Goal: Transaction & Acquisition: Book appointment/travel/reservation

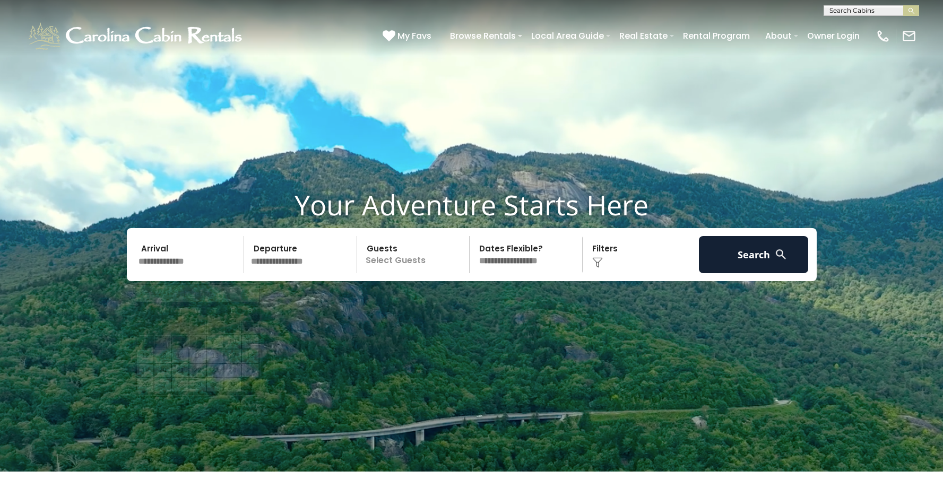
click at [169, 268] on input "text" at bounding box center [190, 254] width 110 height 37
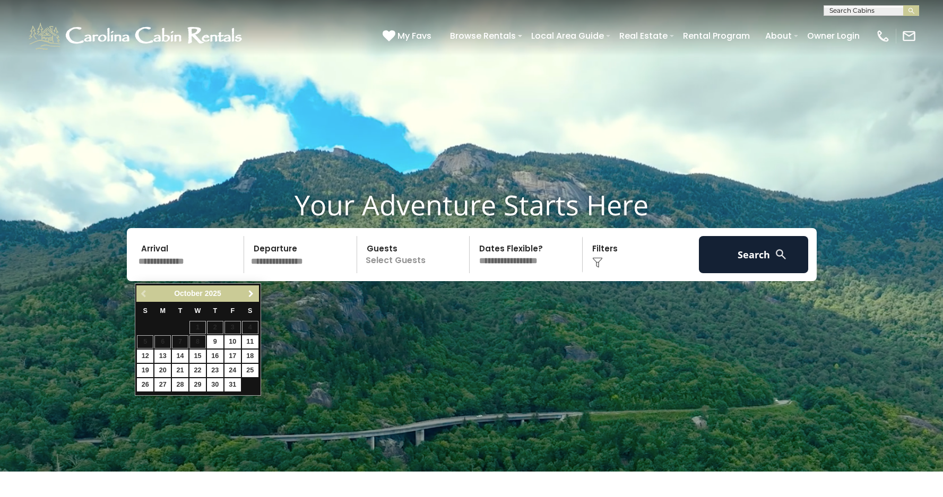
click at [251, 290] on span "Next" at bounding box center [251, 294] width 8 height 8
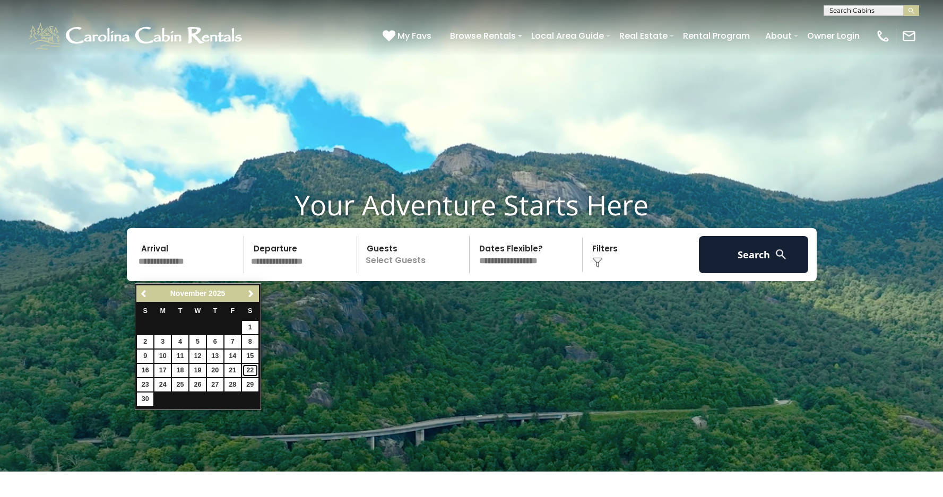
click at [252, 370] on link "22" at bounding box center [250, 370] width 16 height 13
type input "********"
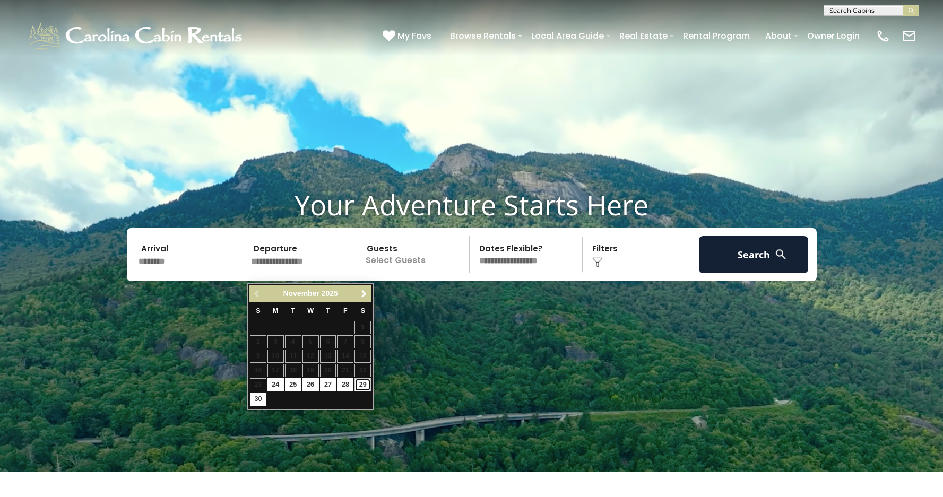
click at [364, 382] on link "29" at bounding box center [363, 385] width 16 height 13
type input "********"
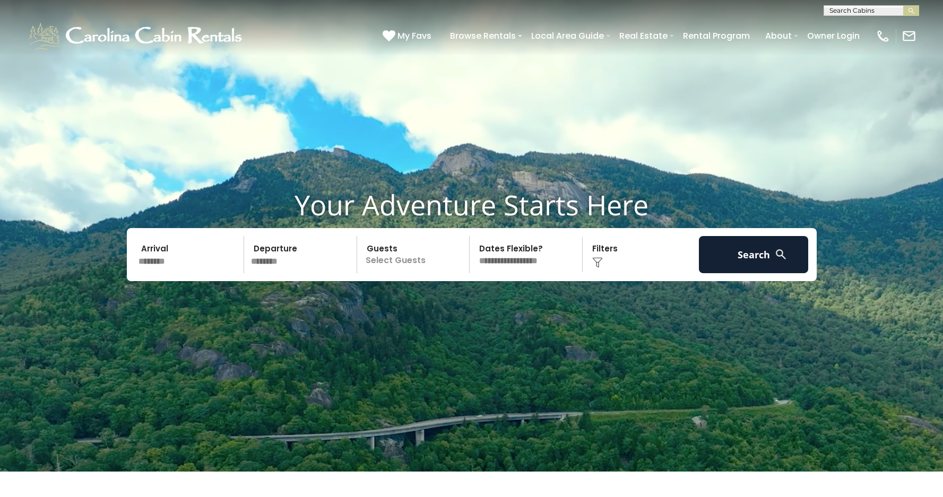
click at [424, 270] on p "Select Guests" at bounding box center [414, 254] width 109 height 37
click at [466, 303] on span "+" at bounding box center [466, 298] width 4 height 11
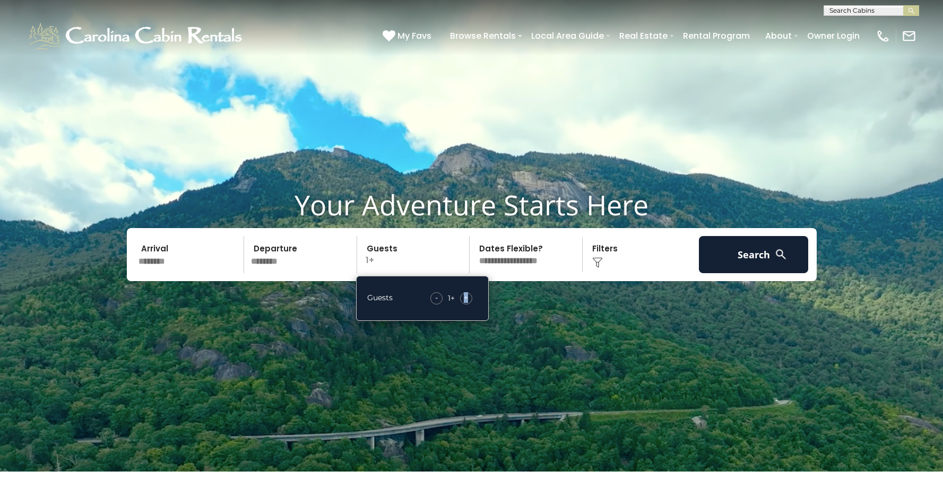
click at [466, 303] on span "+" at bounding box center [466, 298] width 4 height 11
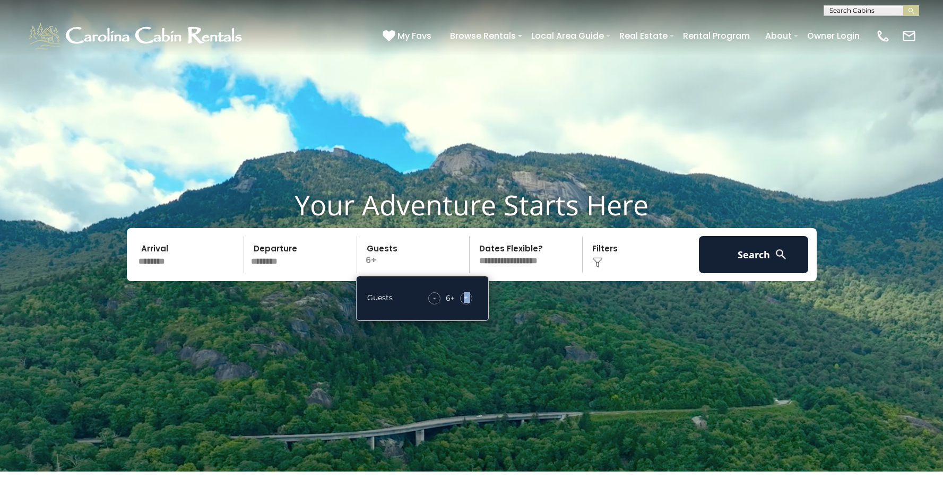
click at [466, 303] on span "+" at bounding box center [466, 298] width 4 height 11
click at [729, 270] on button "Search" at bounding box center [754, 254] width 110 height 37
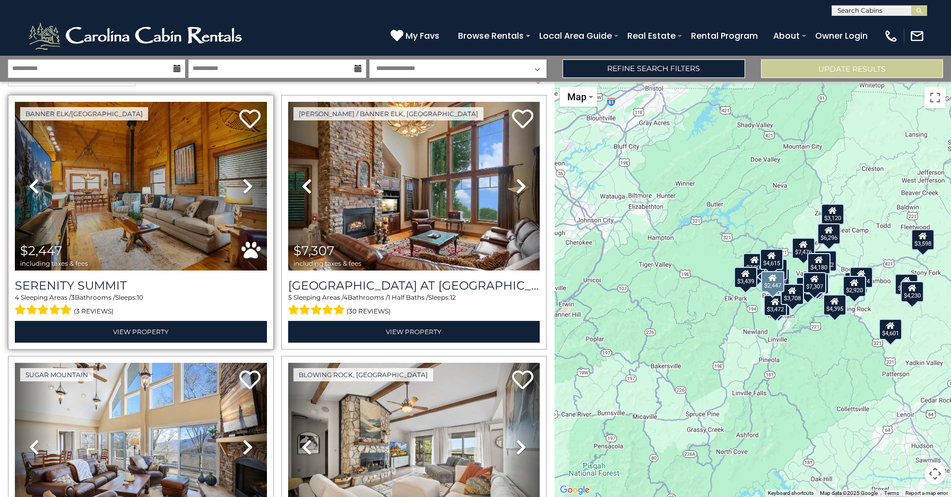
scroll to position [24, 0]
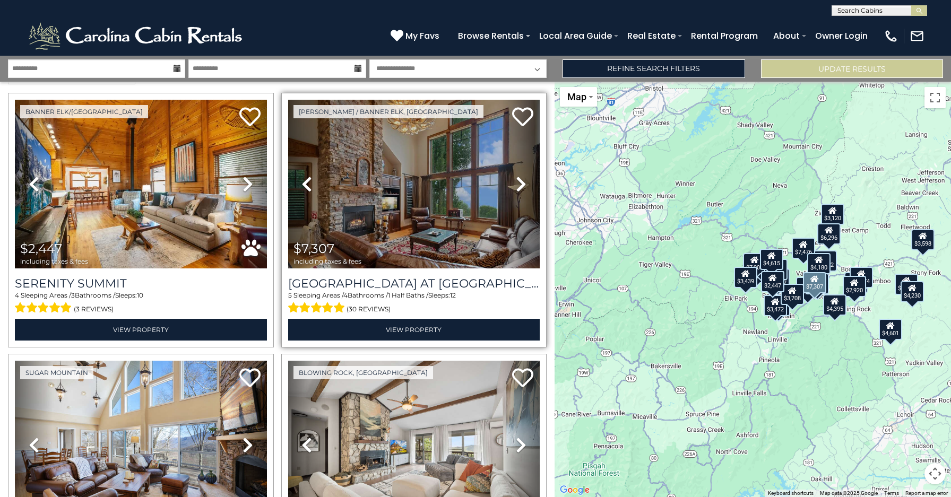
click at [516, 181] on icon at bounding box center [521, 184] width 11 height 17
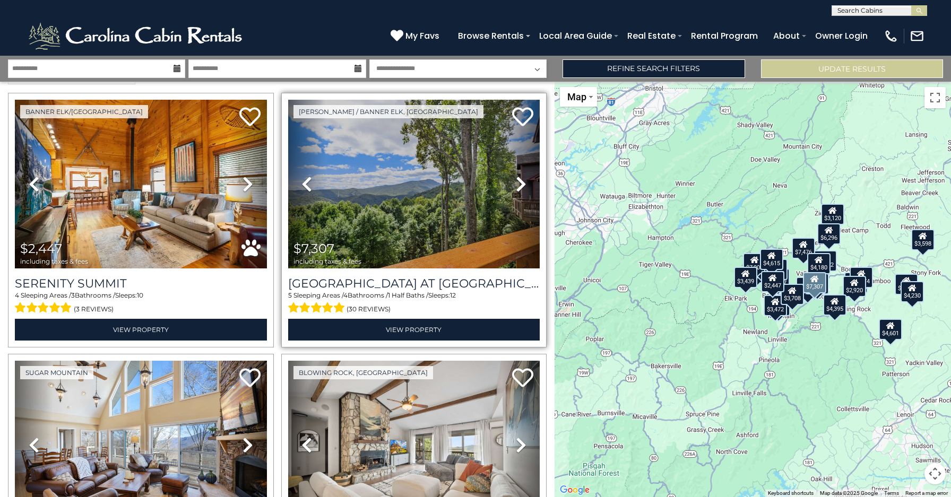
click at [516, 181] on icon at bounding box center [521, 184] width 11 height 17
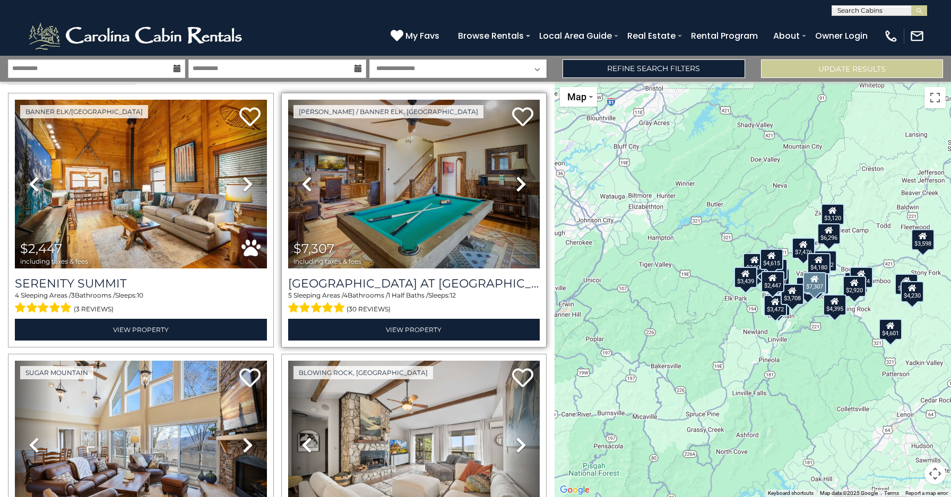
click at [516, 181] on icon at bounding box center [521, 184] width 11 height 17
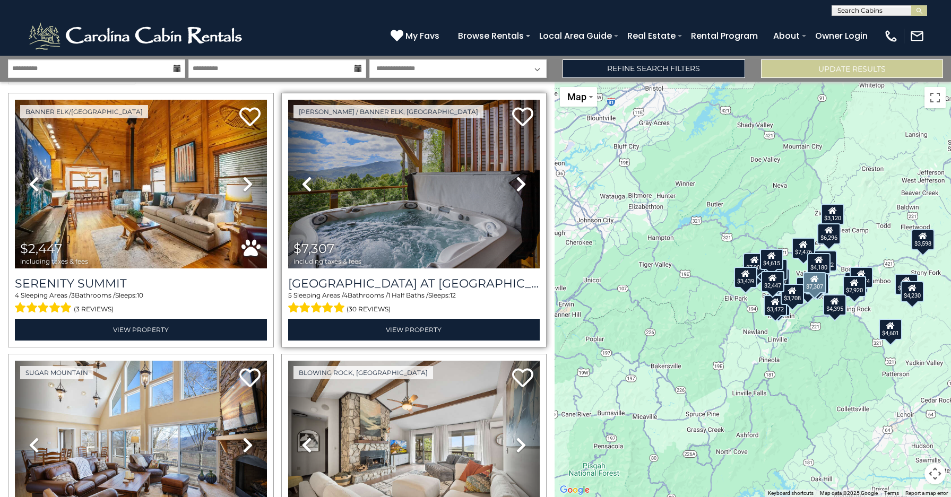
click at [516, 181] on icon at bounding box center [521, 184] width 11 height 17
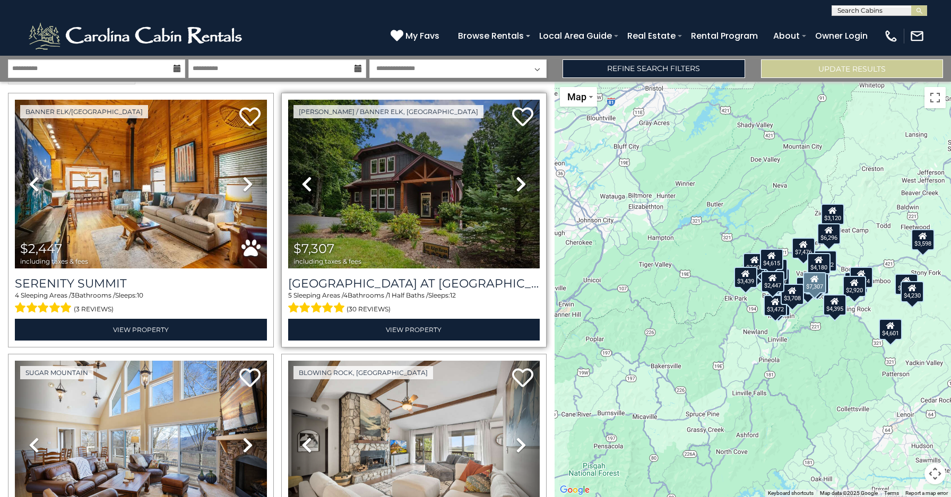
click at [516, 181] on icon at bounding box center [521, 184] width 11 height 17
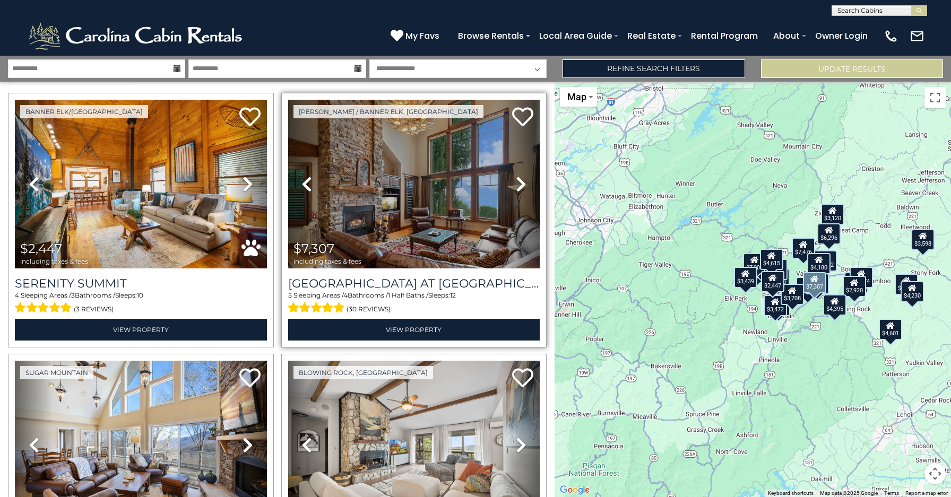
click at [516, 181] on icon at bounding box center [521, 184] width 11 height 17
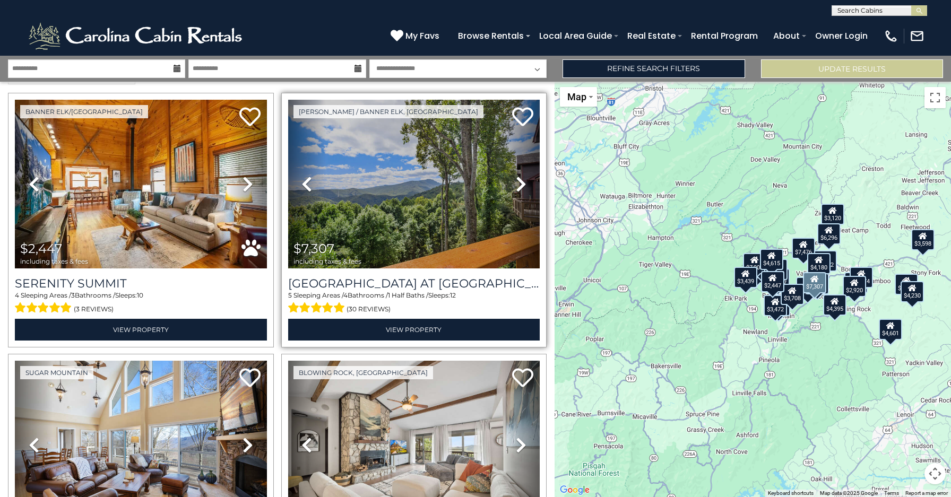
click at [516, 181] on icon at bounding box center [521, 184] width 11 height 17
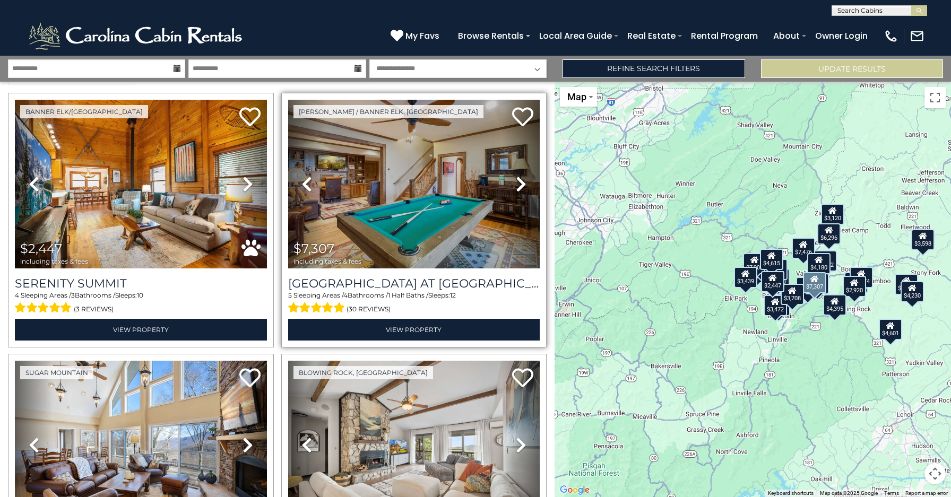
click at [516, 181] on icon at bounding box center [521, 184] width 11 height 17
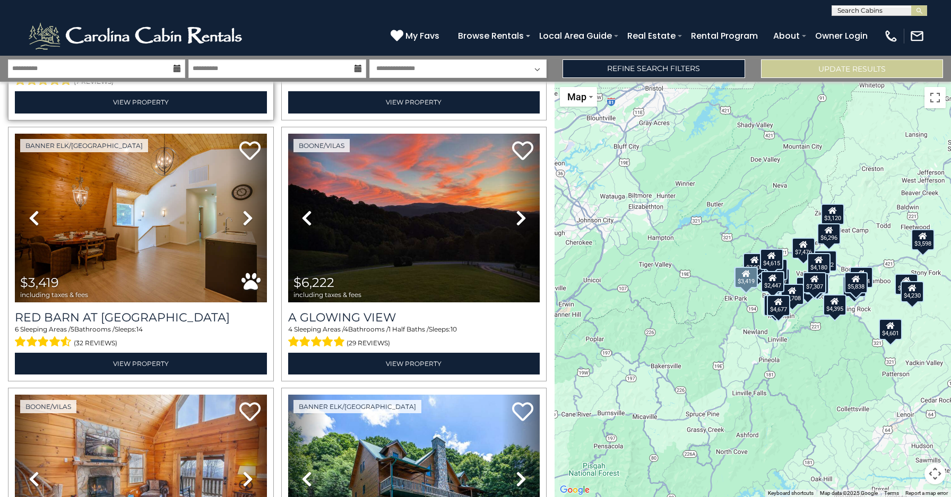
scroll to position [518, 0]
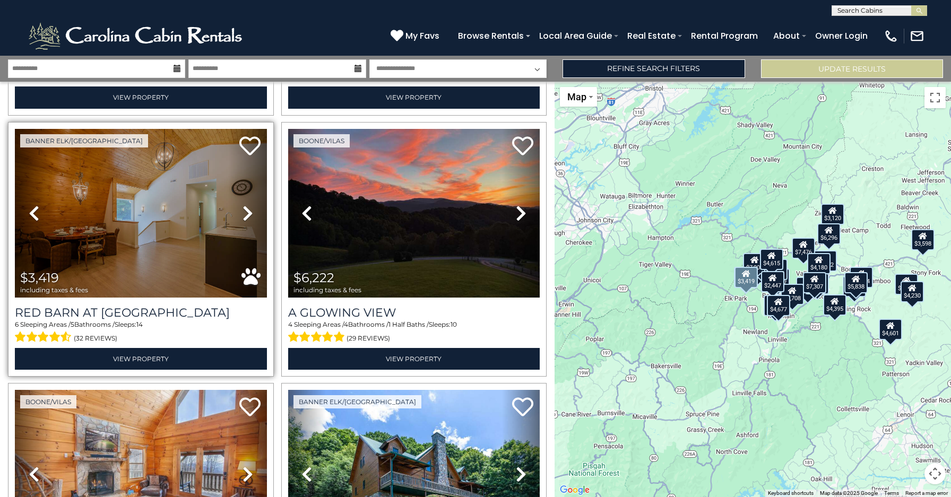
click at [244, 206] on icon at bounding box center [248, 213] width 11 height 17
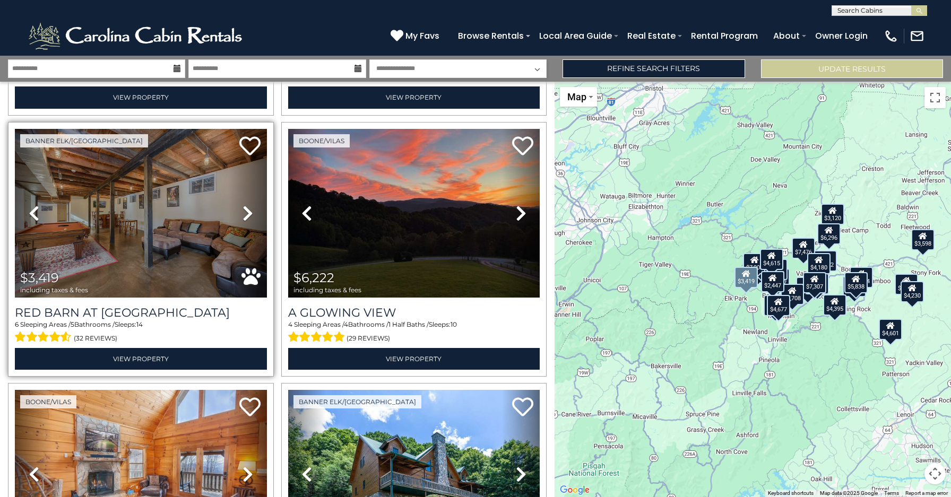
click at [244, 206] on icon at bounding box center [248, 213] width 11 height 17
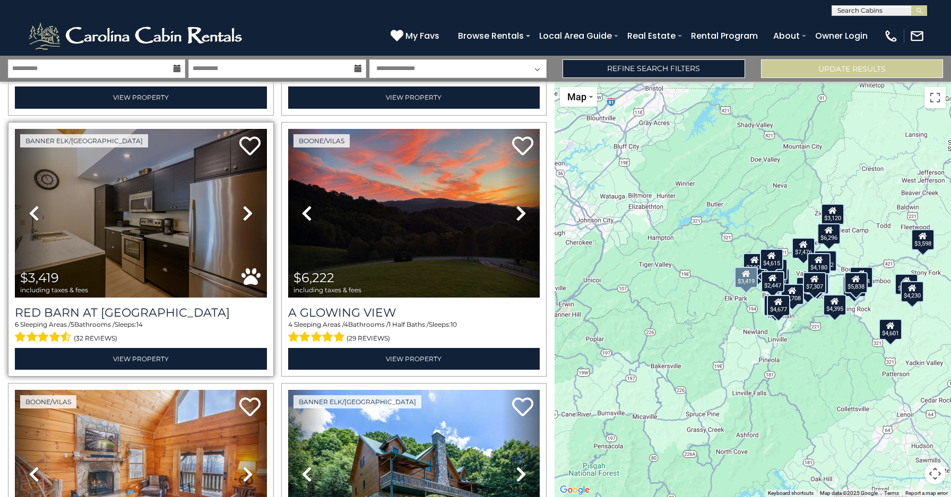
click at [244, 206] on icon at bounding box center [248, 213] width 11 height 17
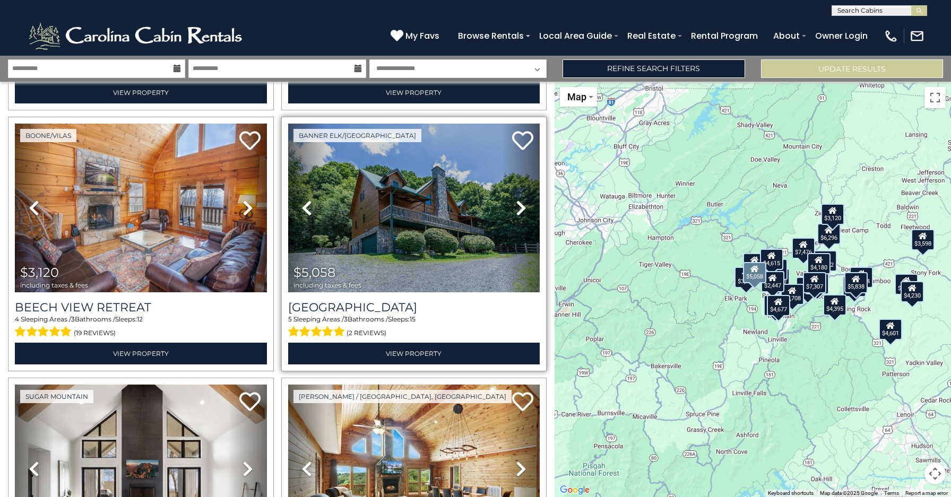
scroll to position [789, 0]
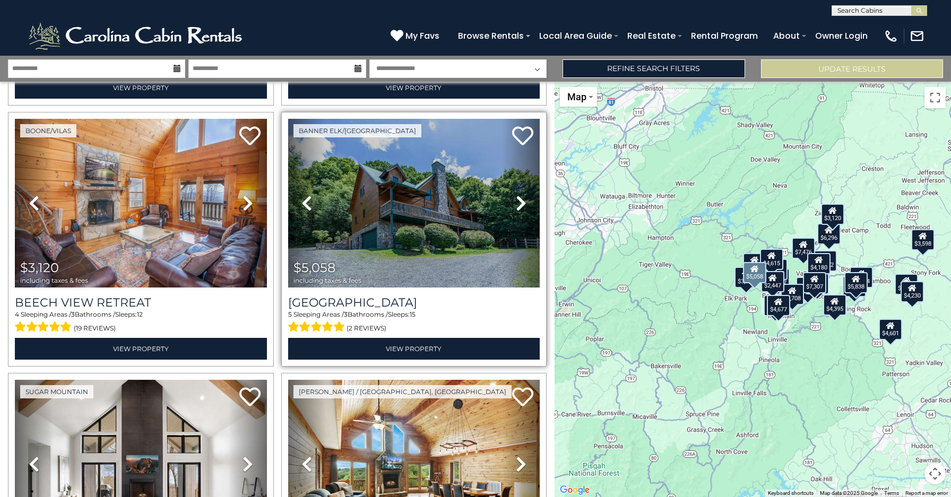
click at [516, 195] on icon at bounding box center [521, 203] width 11 height 17
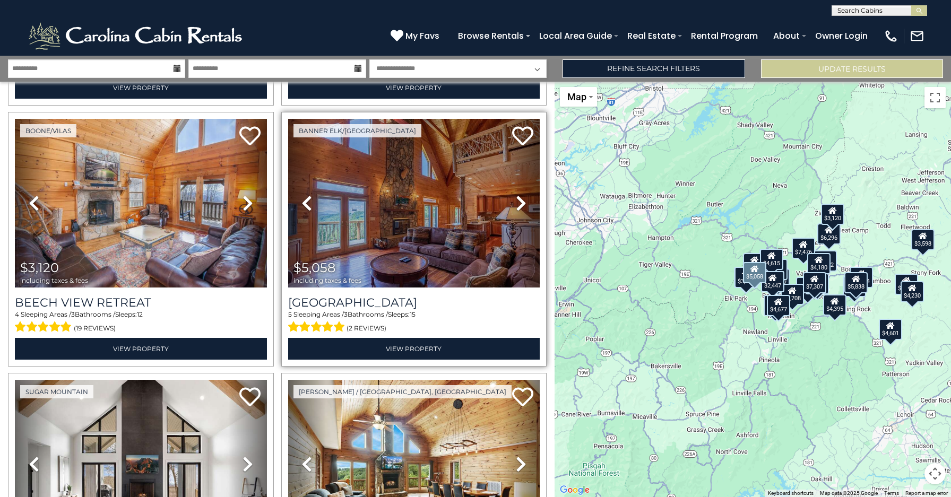
click at [516, 195] on icon at bounding box center [521, 203] width 11 height 17
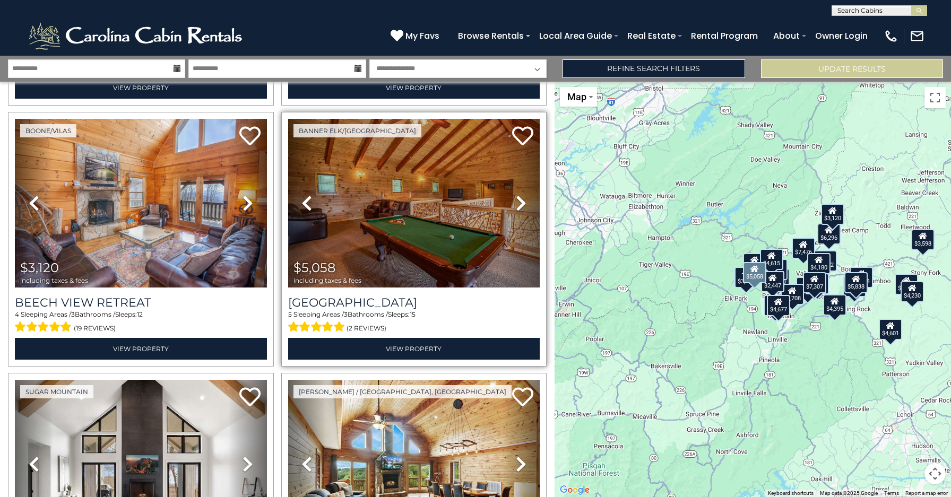
click at [516, 195] on icon at bounding box center [521, 203] width 11 height 17
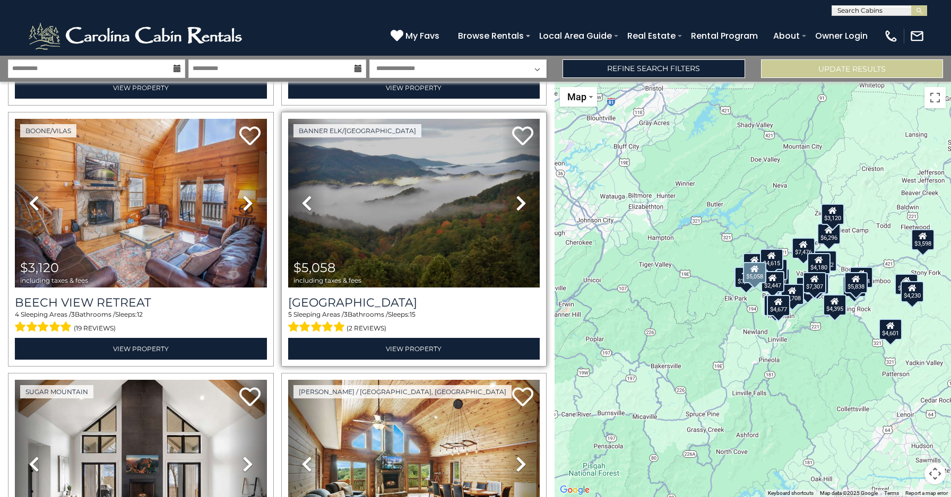
click at [516, 195] on icon at bounding box center [521, 203] width 11 height 17
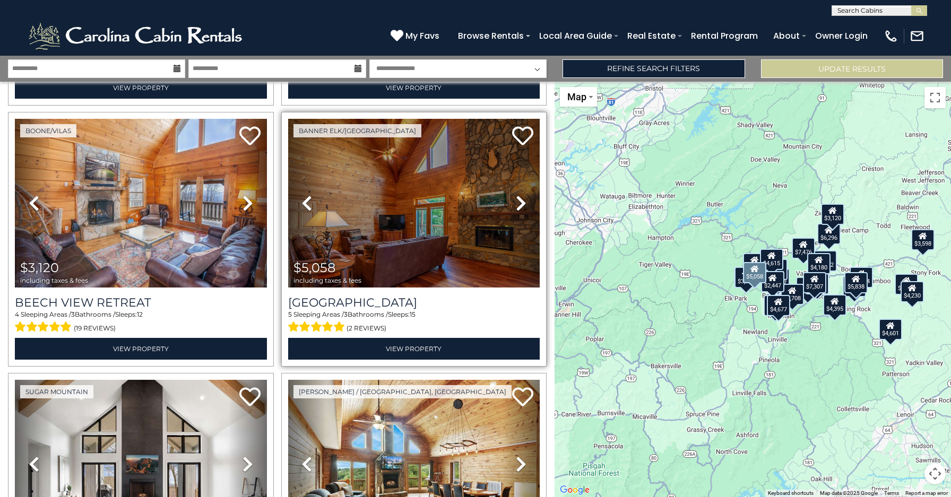
click at [516, 195] on icon at bounding box center [521, 203] width 11 height 17
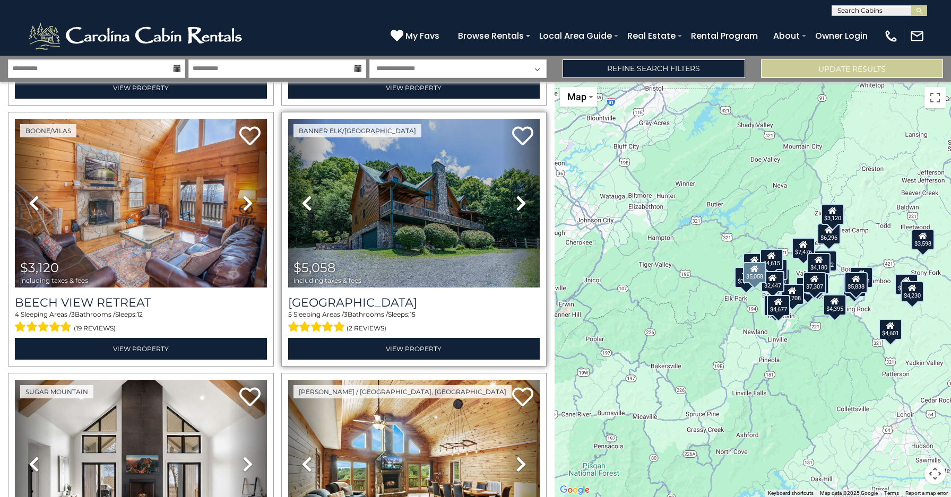
click at [516, 195] on icon at bounding box center [521, 203] width 11 height 17
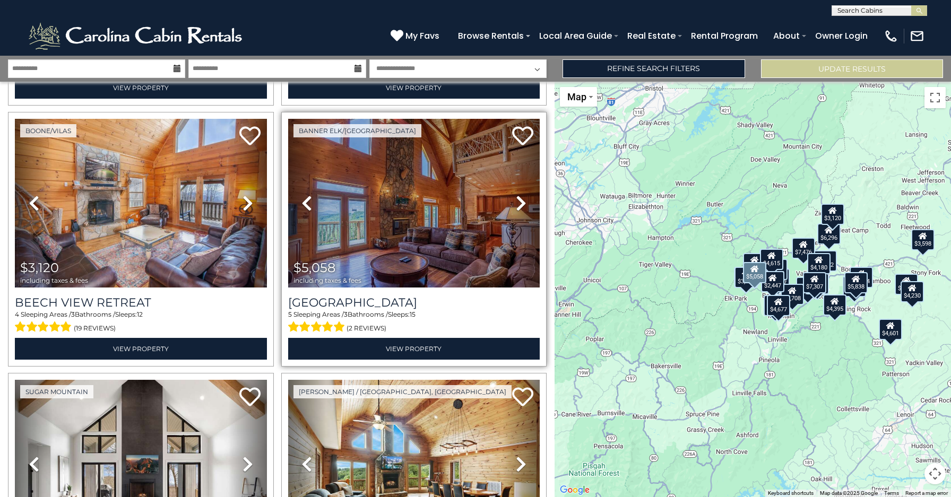
click at [516, 195] on icon at bounding box center [521, 203] width 11 height 17
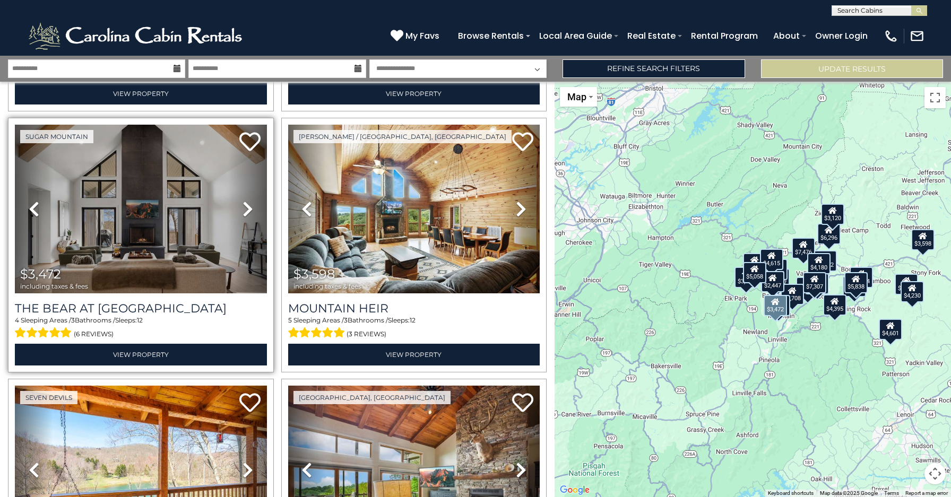
scroll to position [1046, 0]
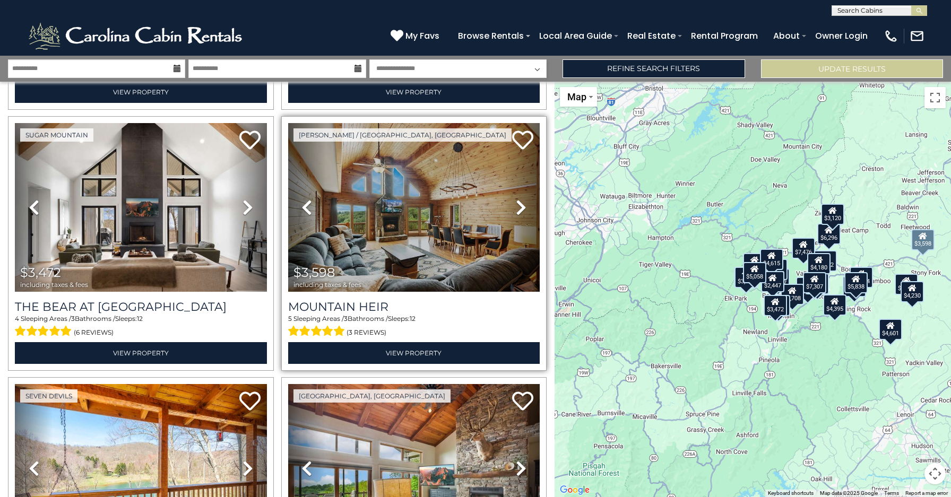
click at [516, 199] on icon at bounding box center [521, 207] width 11 height 17
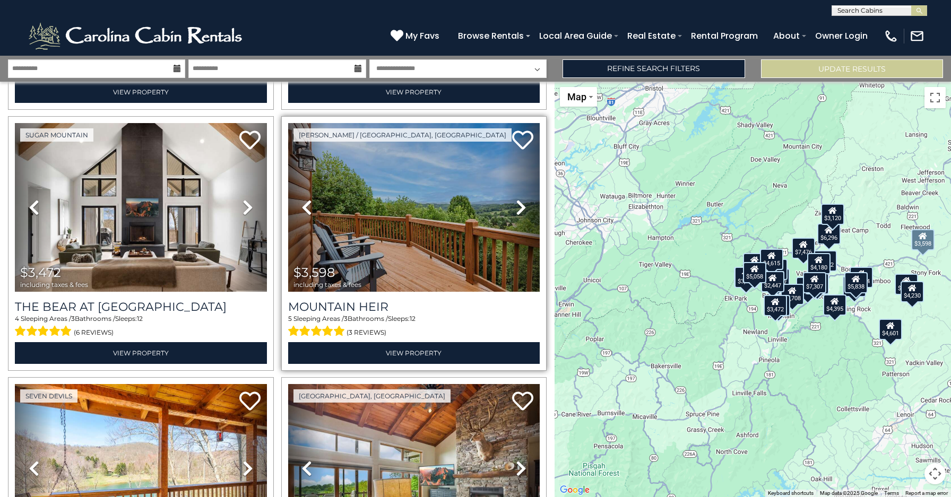
click at [516, 199] on icon at bounding box center [521, 207] width 11 height 17
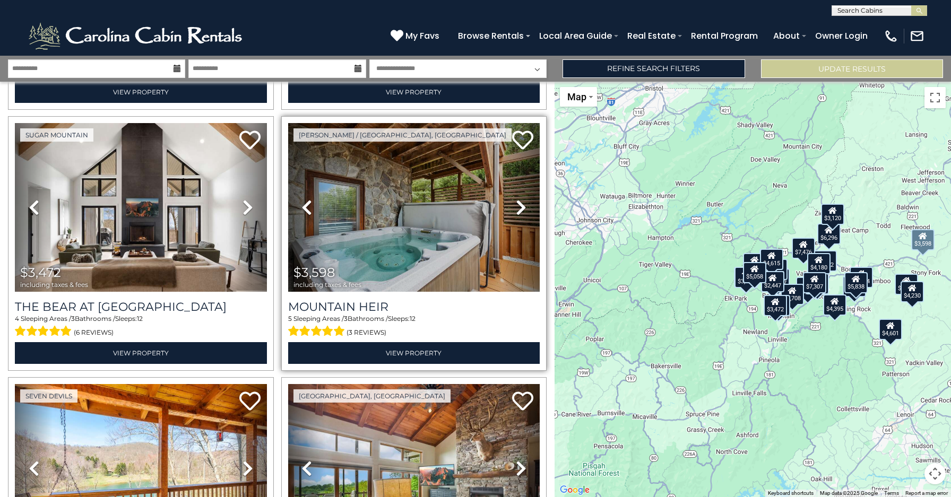
click at [516, 199] on icon at bounding box center [521, 207] width 11 height 17
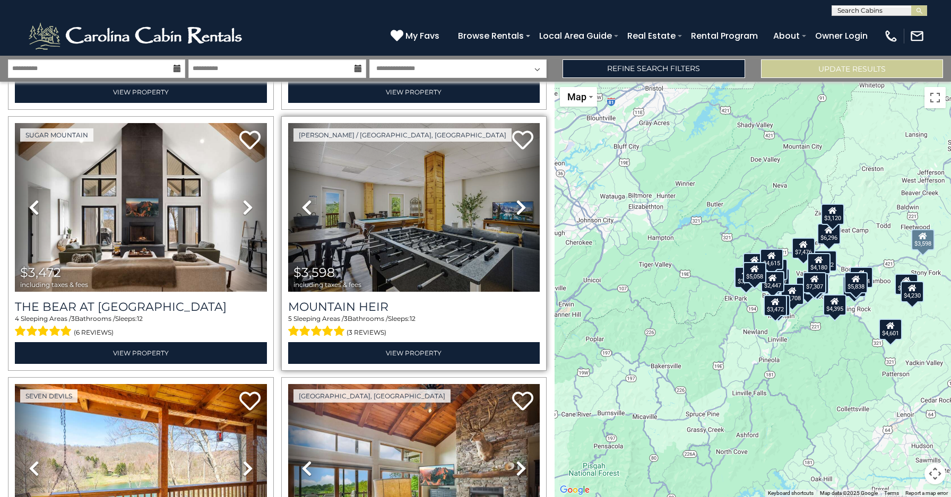
click at [516, 199] on icon at bounding box center [521, 207] width 11 height 17
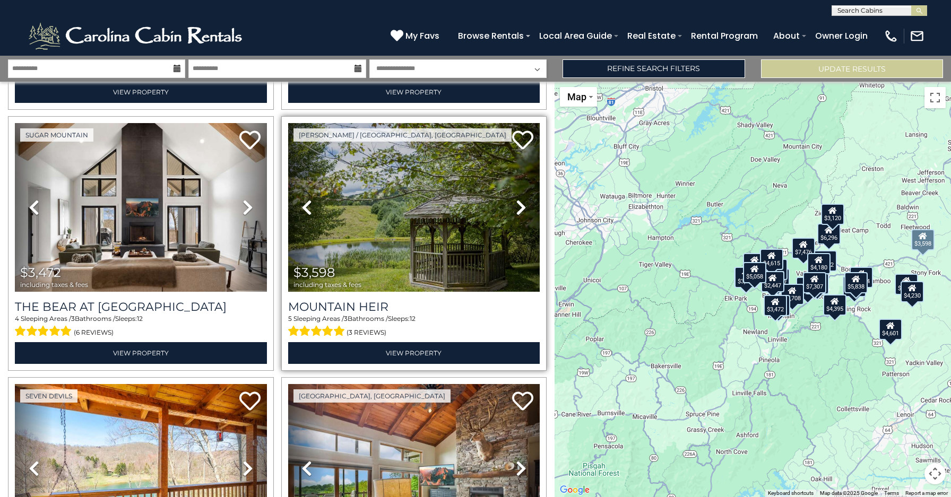
click at [516, 199] on icon at bounding box center [521, 207] width 11 height 17
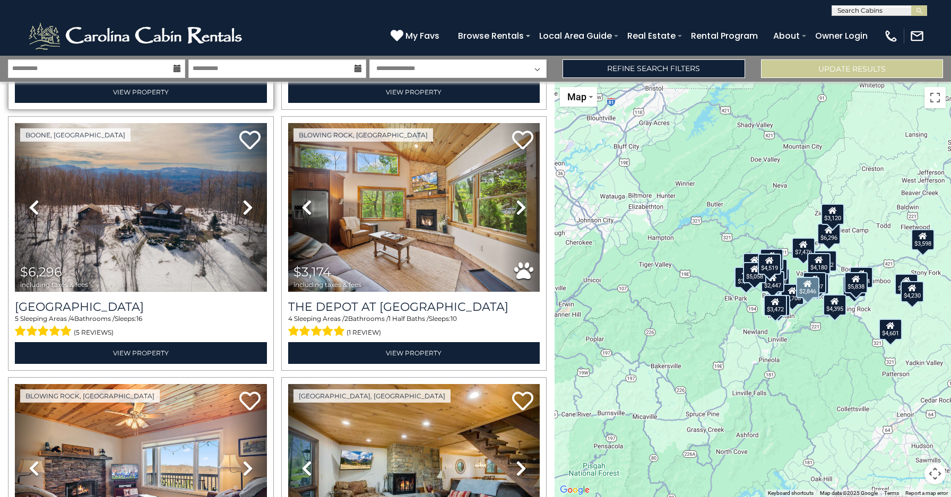
scroll to position [1573, 0]
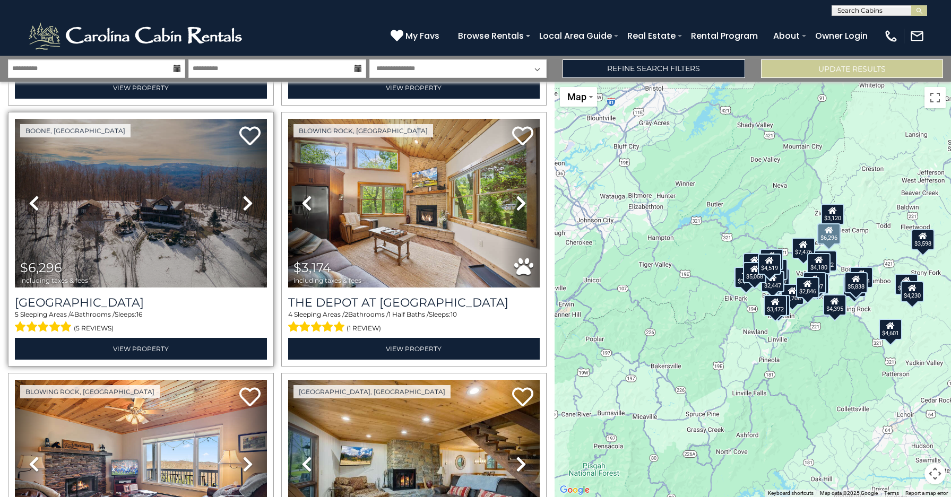
click at [244, 195] on icon at bounding box center [248, 203] width 11 height 17
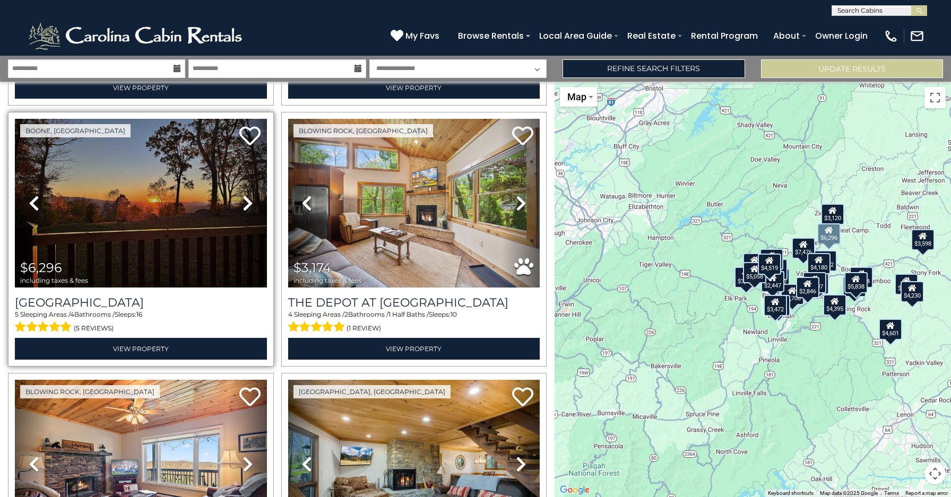
click at [244, 195] on icon at bounding box center [248, 203] width 11 height 17
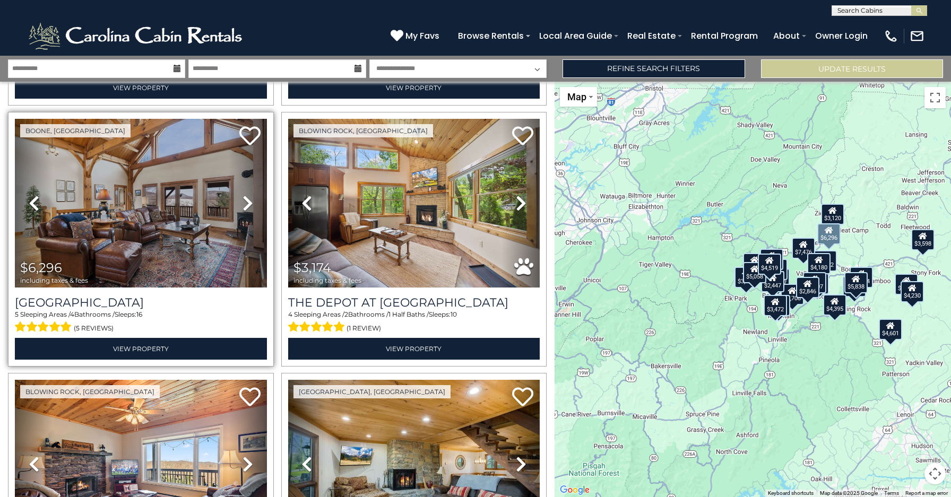
click at [244, 195] on icon at bounding box center [248, 203] width 11 height 17
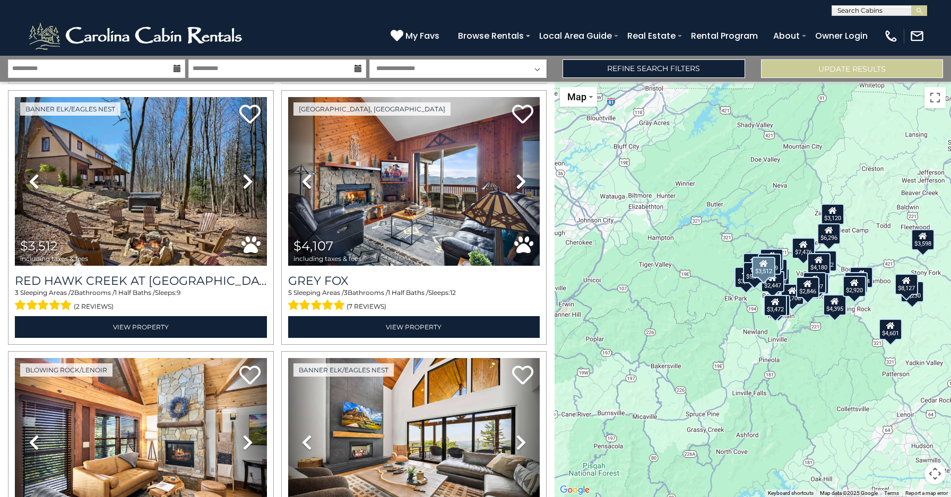
scroll to position [2383, 0]
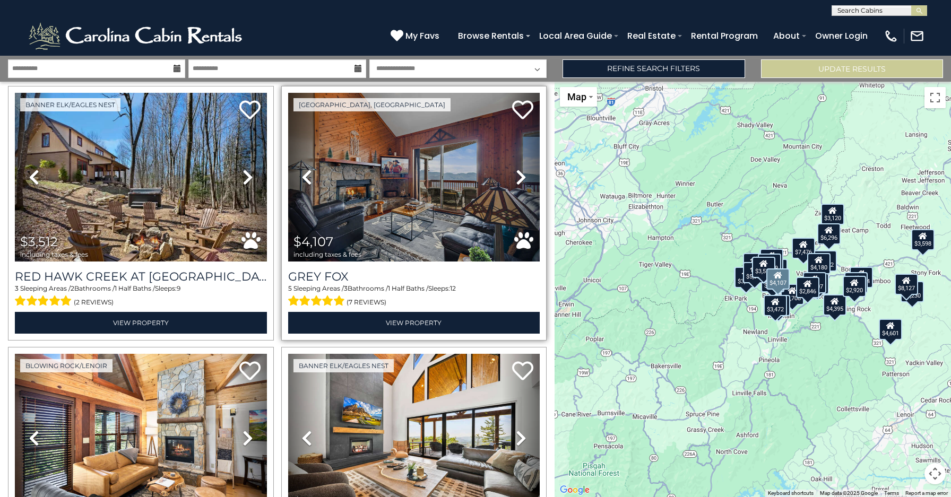
click at [516, 169] on icon at bounding box center [521, 177] width 11 height 17
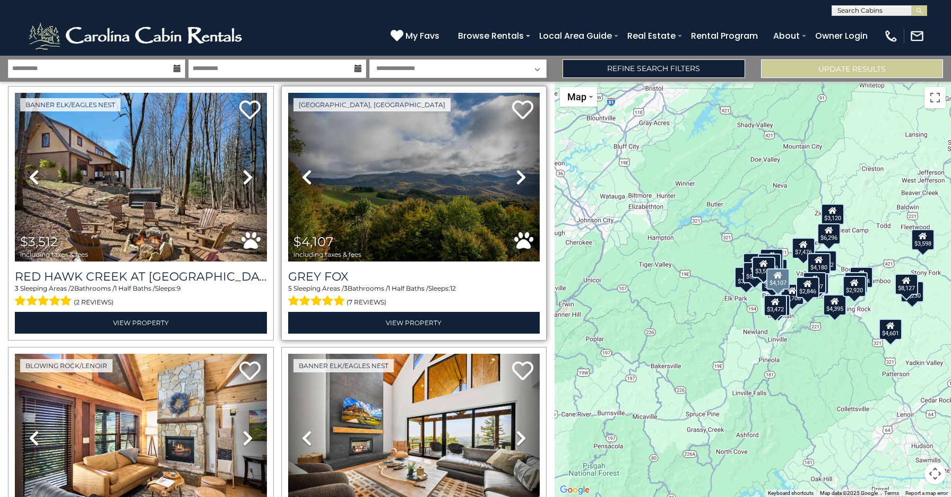
click at [516, 169] on icon at bounding box center [521, 177] width 11 height 17
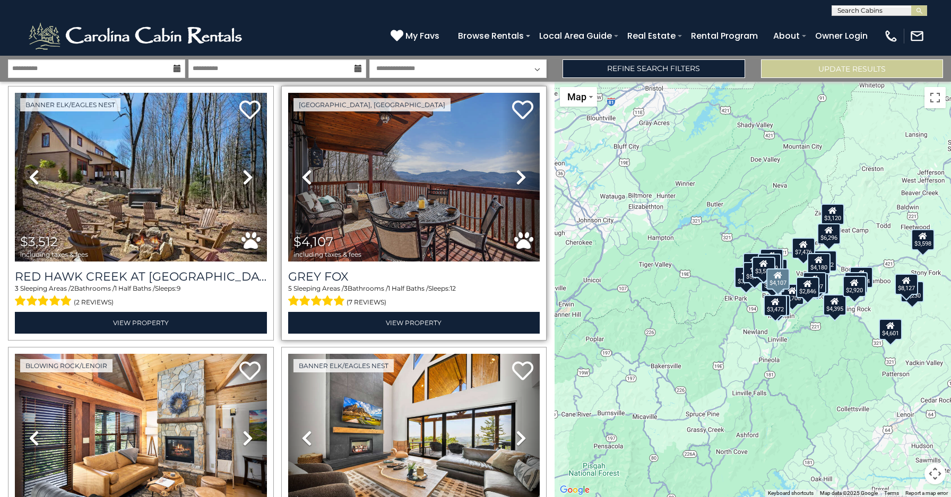
click at [516, 169] on icon at bounding box center [521, 177] width 11 height 17
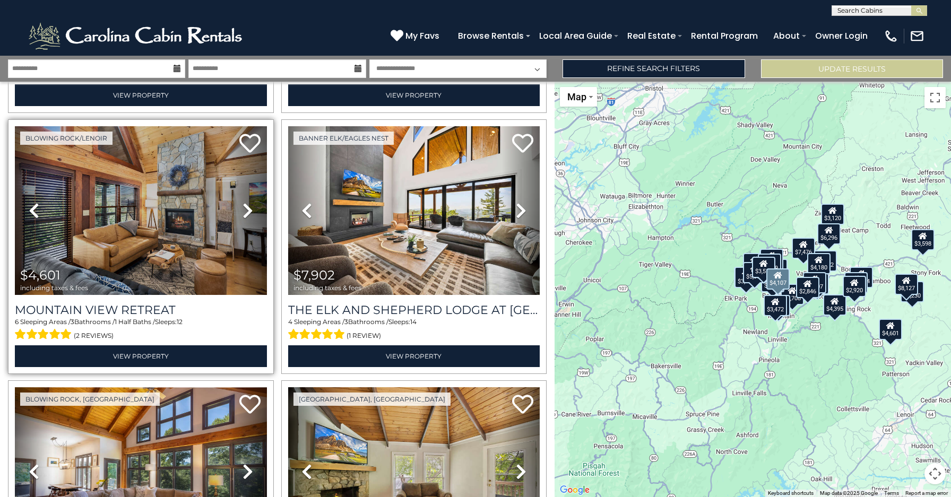
scroll to position [2612, 0]
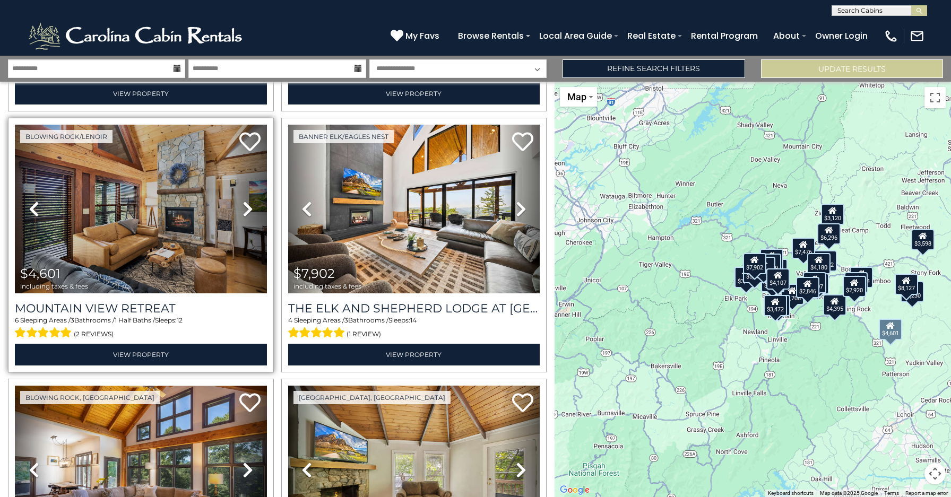
click at [243, 201] on icon at bounding box center [248, 209] width 11 height 17
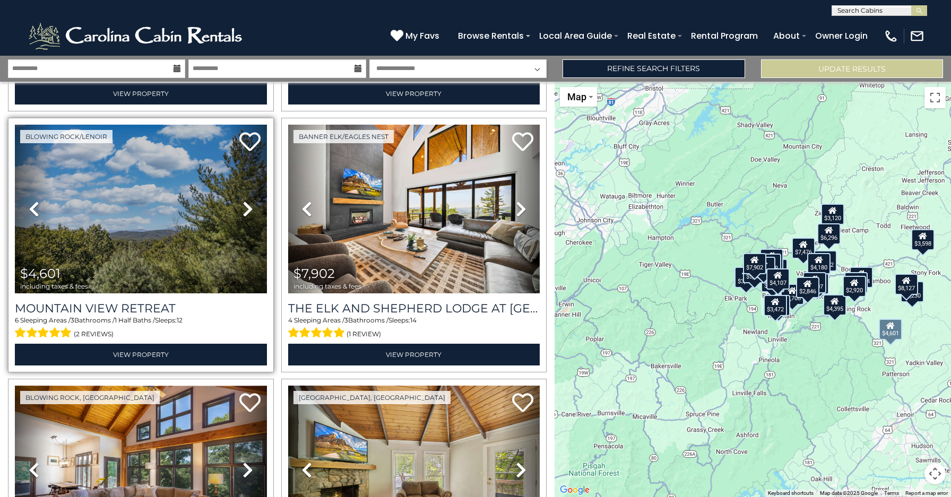
click at [243, 201] on icon at bounding box center [248, 209] width 11 height 17
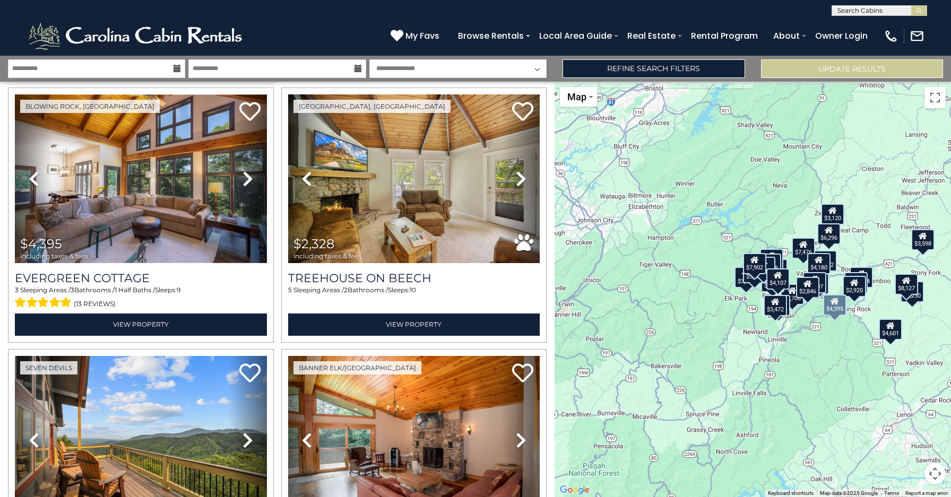
scroll to position [2907, 0]
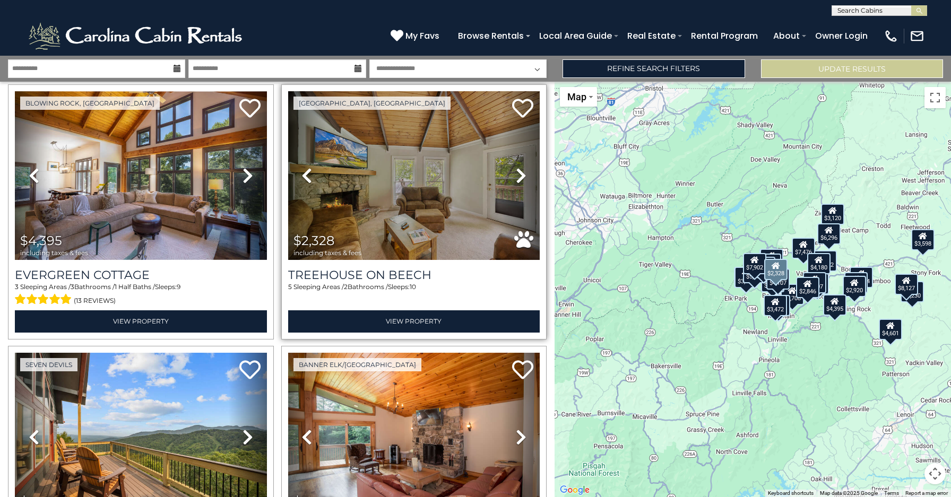
click at [516, 167] on icon at bounding box center [521, 175] width 11 height 17
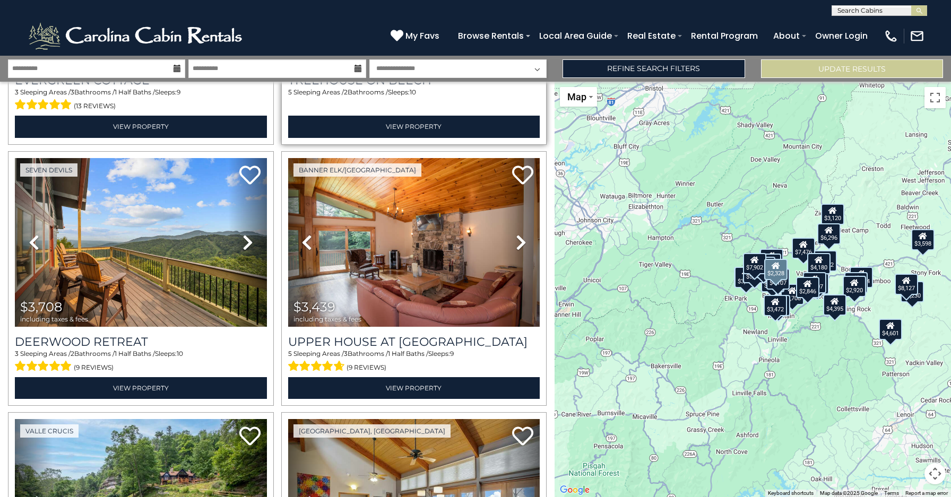
scroll to position [3105, 0]
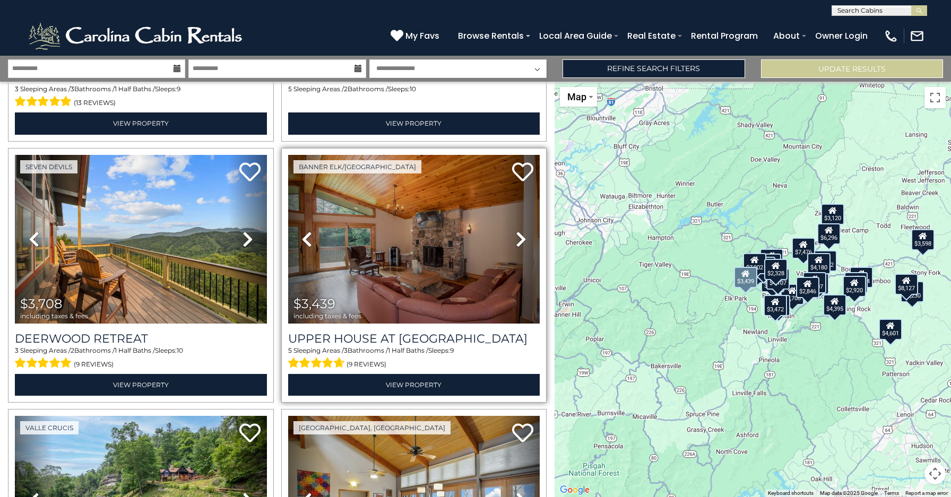
click at [516, 231] on icon at bounding box center [521, 239] width 11 height 17
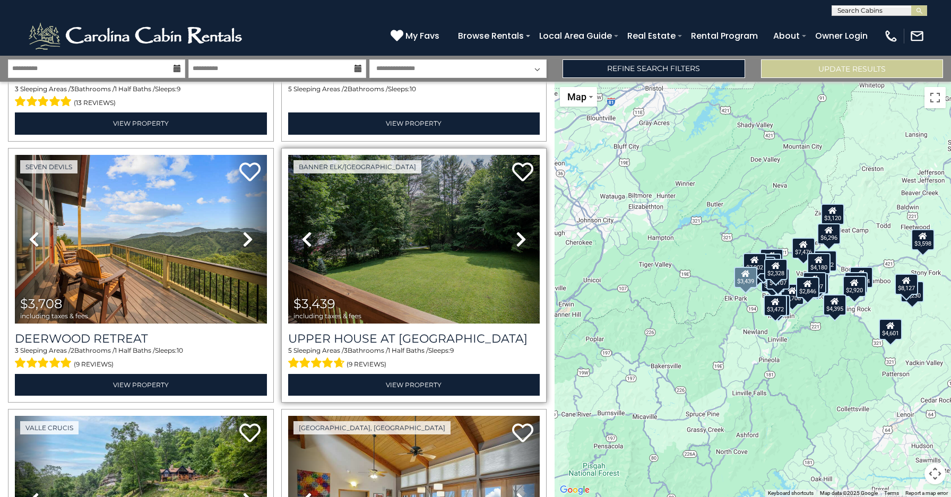
click at [516, 231] on icon at bounding box center [521, 239] width 11 height 17
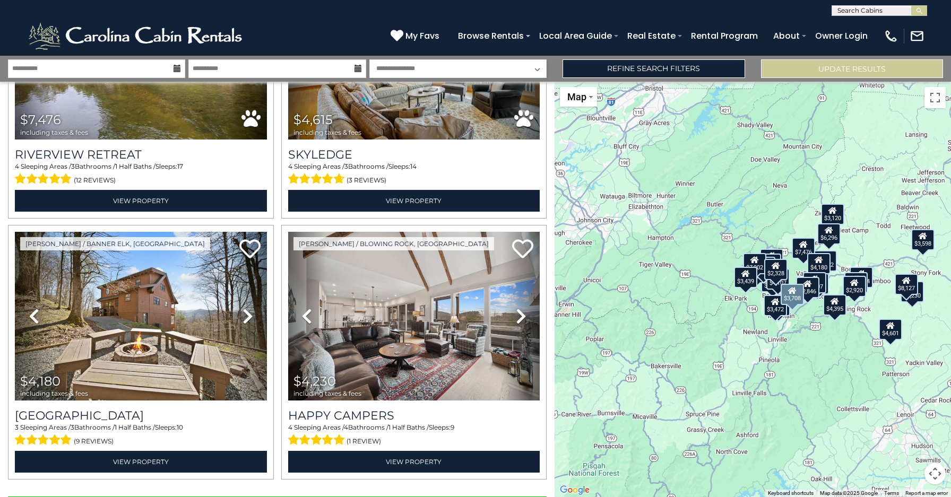
scroll to position [3569, 0]
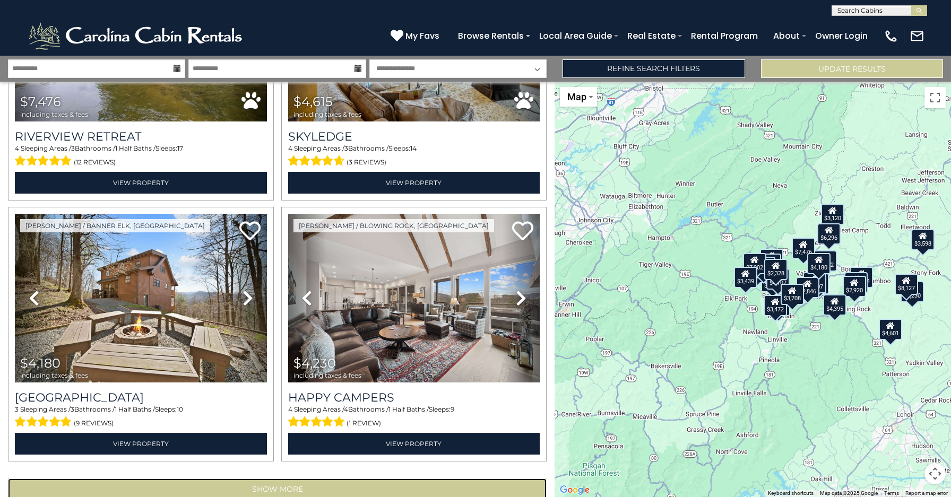
click at [165, 479] on button "Show More" at bounding box center [277, 489] width 539 height 21
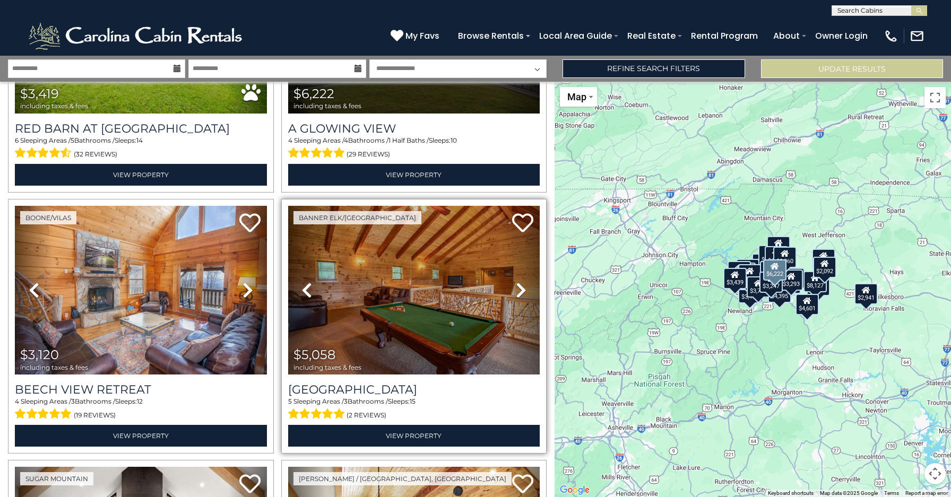
scroll to position [713, 0]
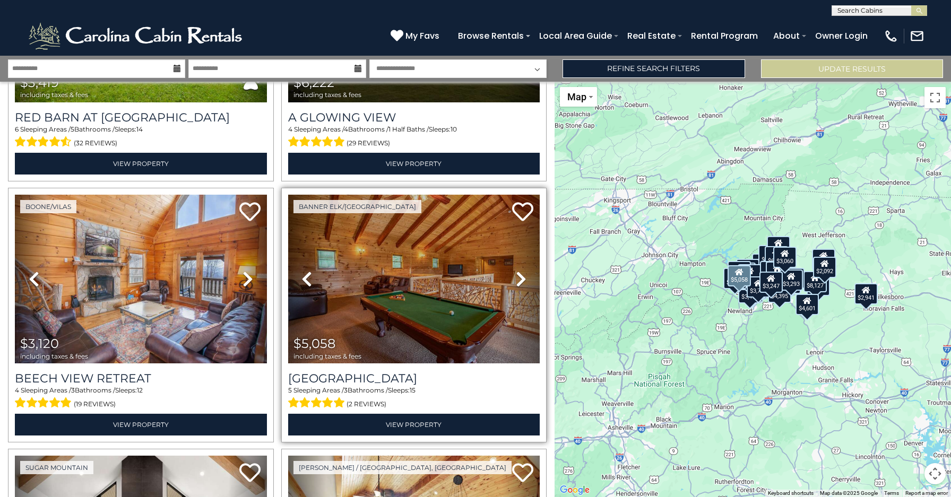
click at [516, 271] on icon at bounding box center [521, 279] width 11 height 17
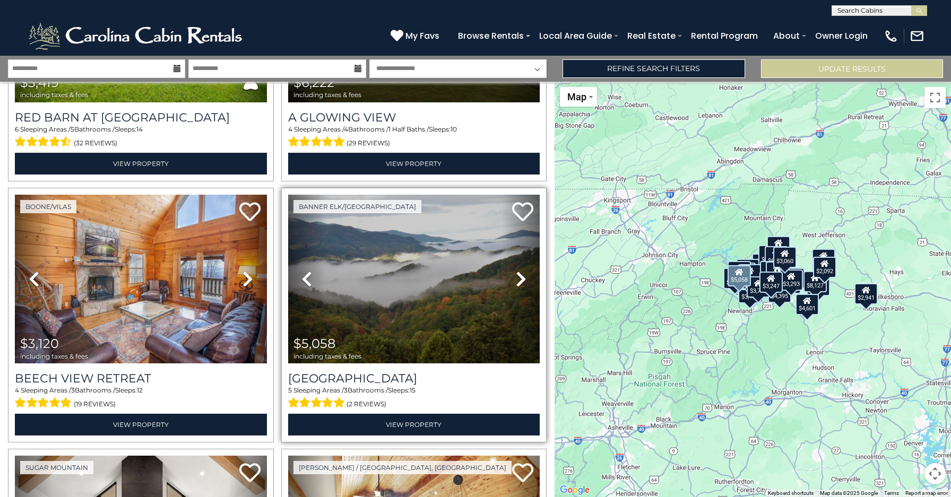
click at [516, 271] on icon at bounding box center [521, 279] width 11 height 17
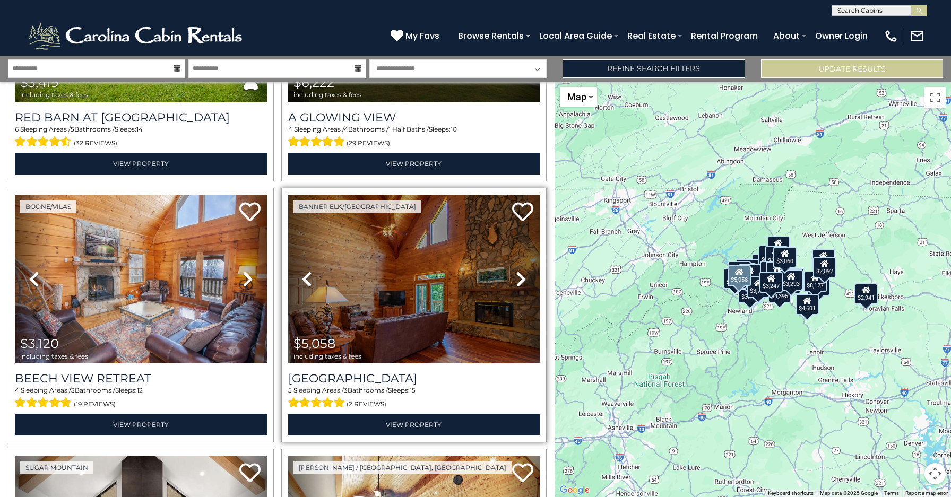
click at [516, 271] on icon at bounding box center [521, 279] width 11 height 17
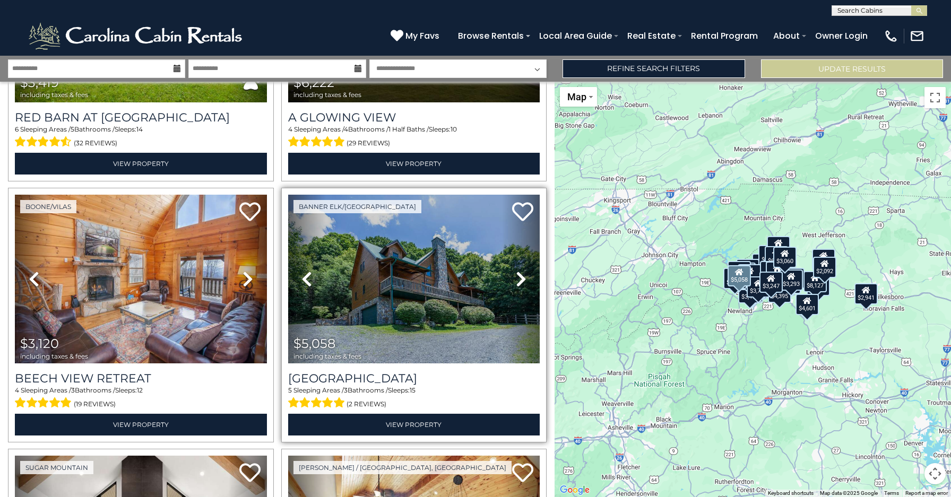
click at [516, 271] on icon at bounding box center [521, 279] width 11 height 17
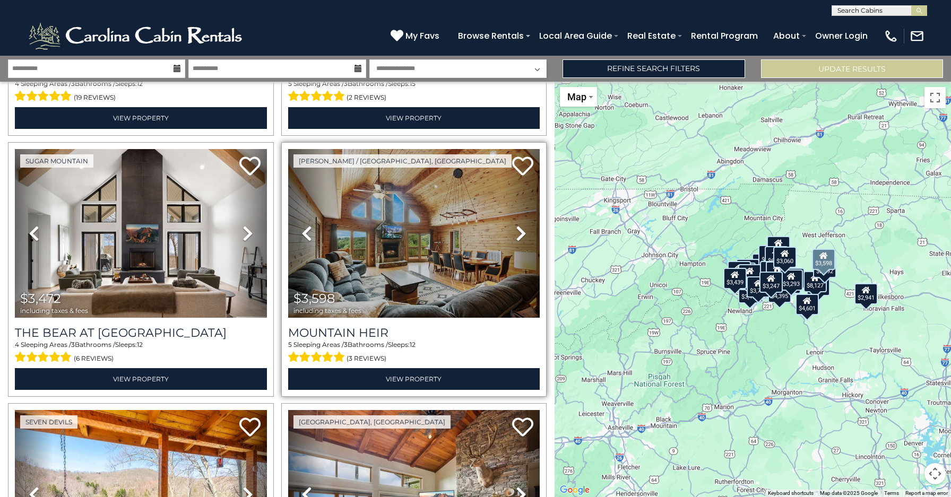
scroll to position [1027, 0]
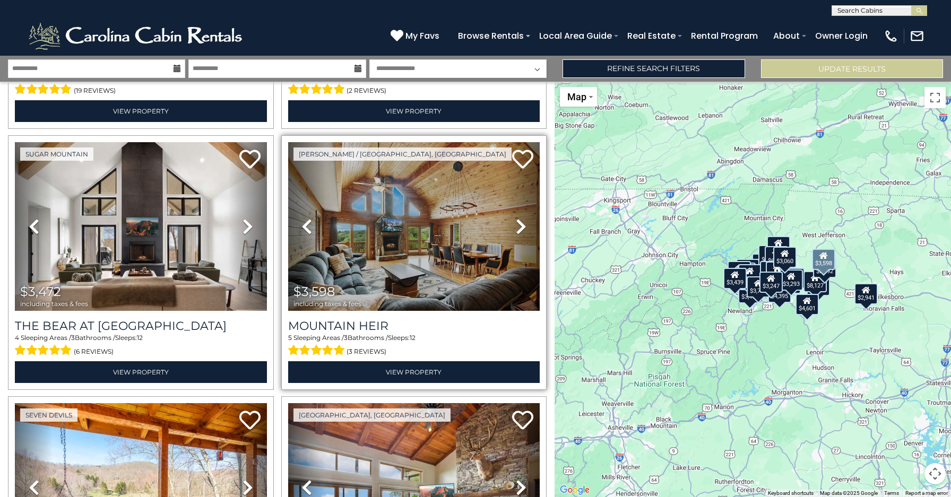
click at [516, 218] on icon at bounding box center [521, 226] width 11 height 17
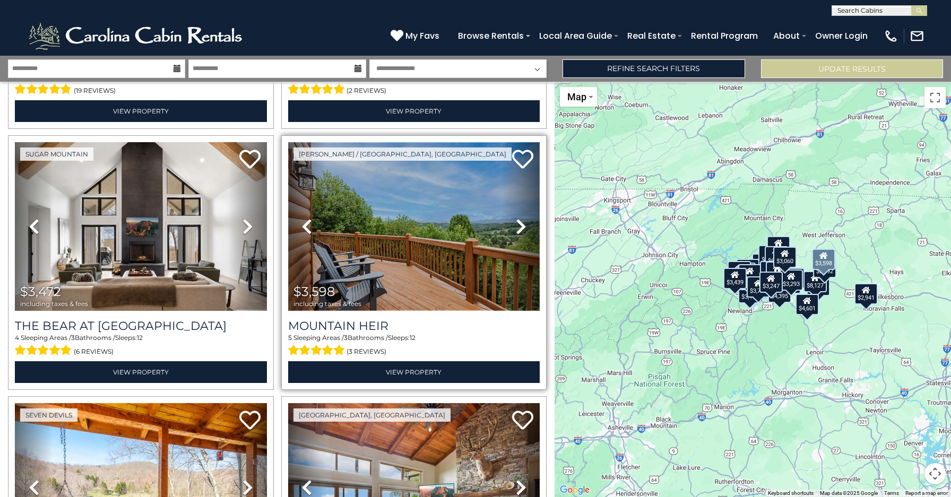
click at [394, 229] on img at bounding box center [414, 226] width 252 height 169
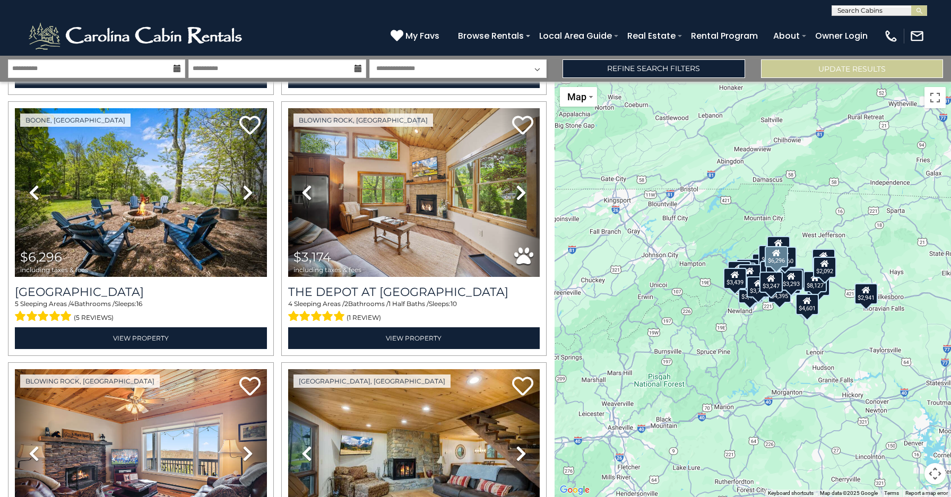
scroll to position [1586, 0]
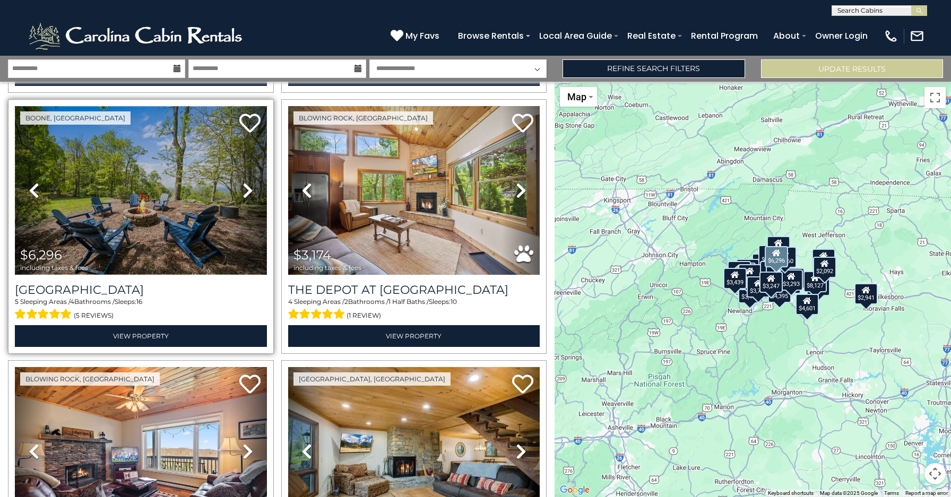
click at [139, 216] on img at bounding box center [141, 190] width 252 height 169
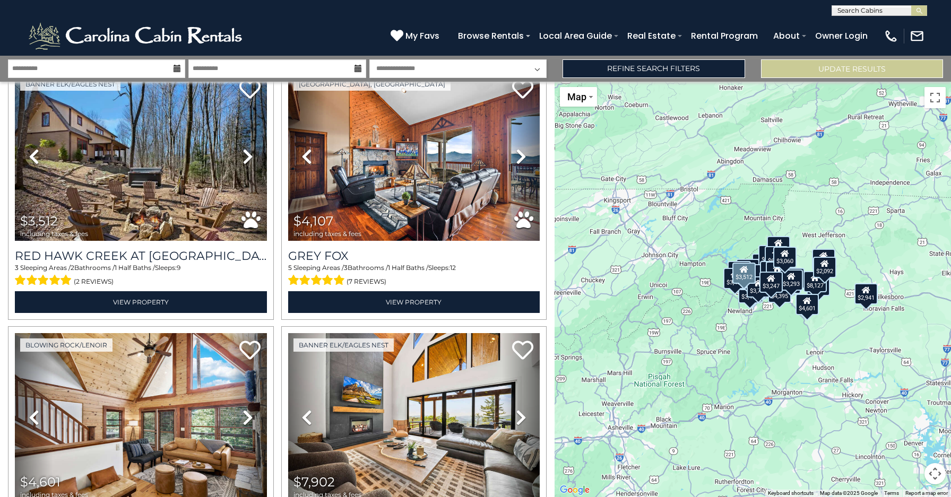
scroll to position [2402, 0]
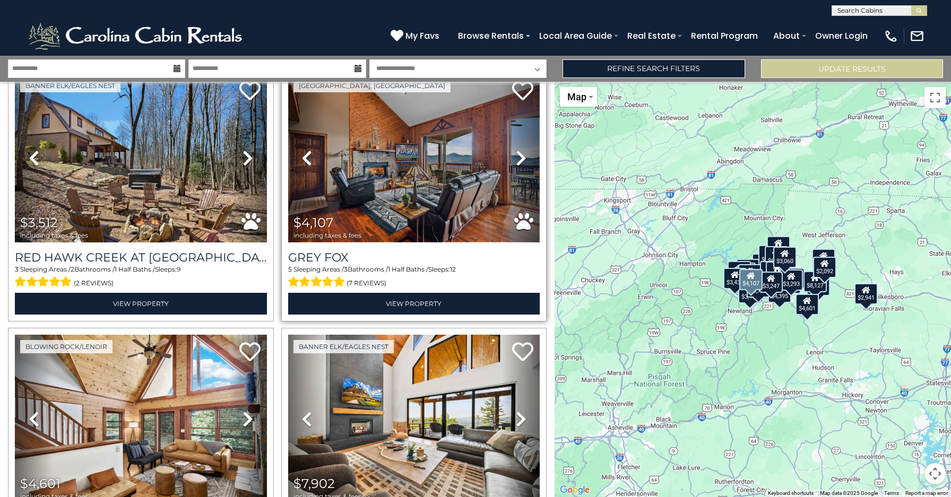
click at [395, 166] on img at bounding box center [414, 158] width 252 height 169
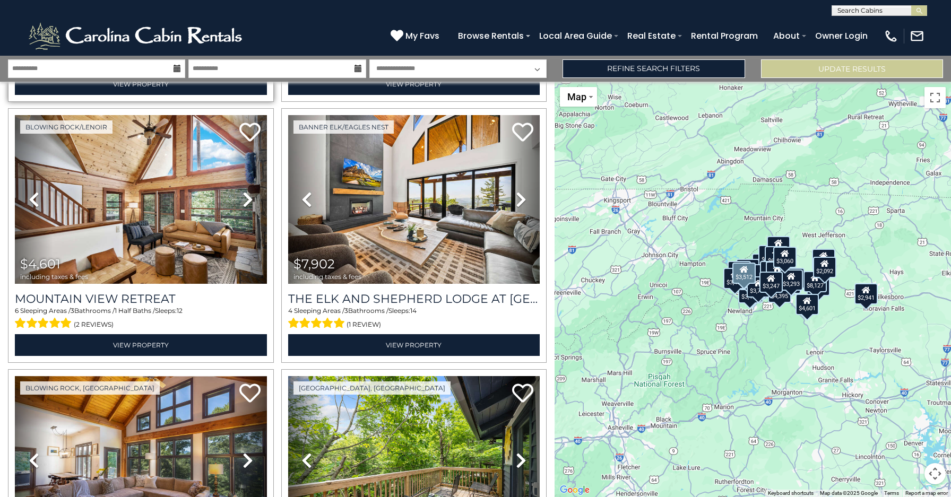
scroll to position [2623, 0]
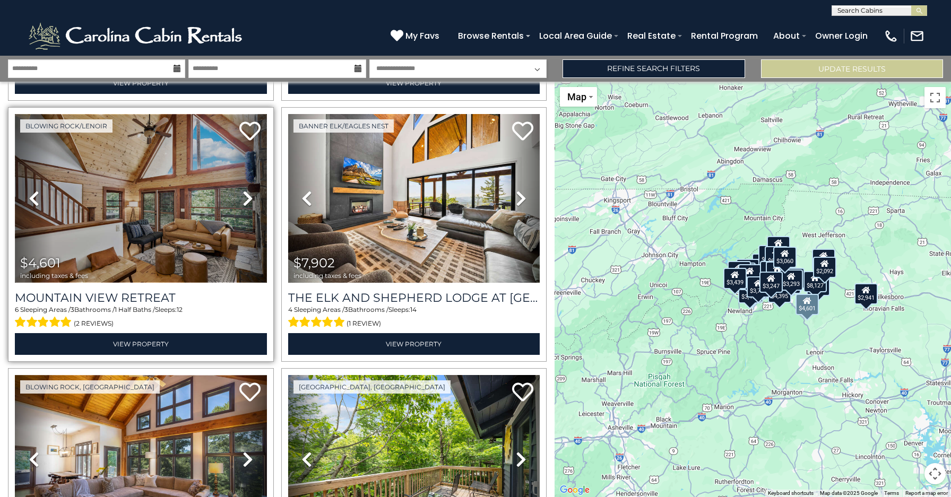
click at [109, 217] on img at bounding box center [141, 198] width 252 height 169
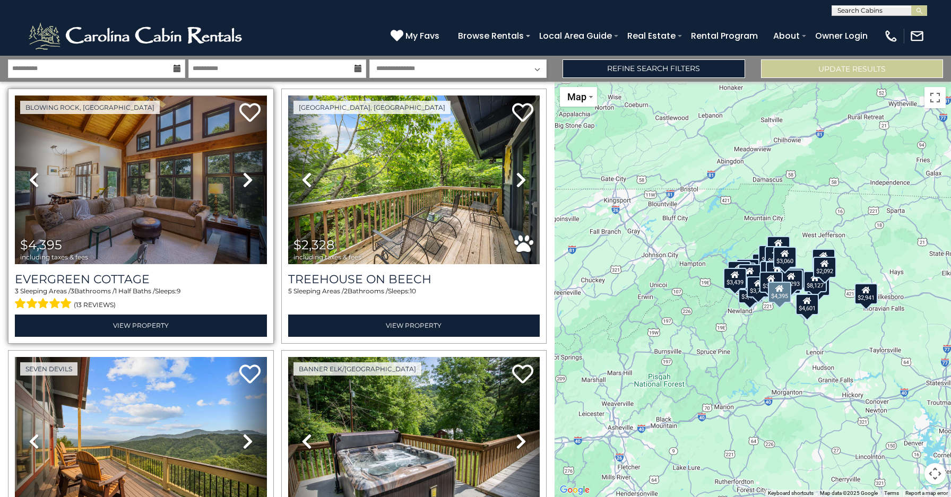
scroll to position [2908, 0]
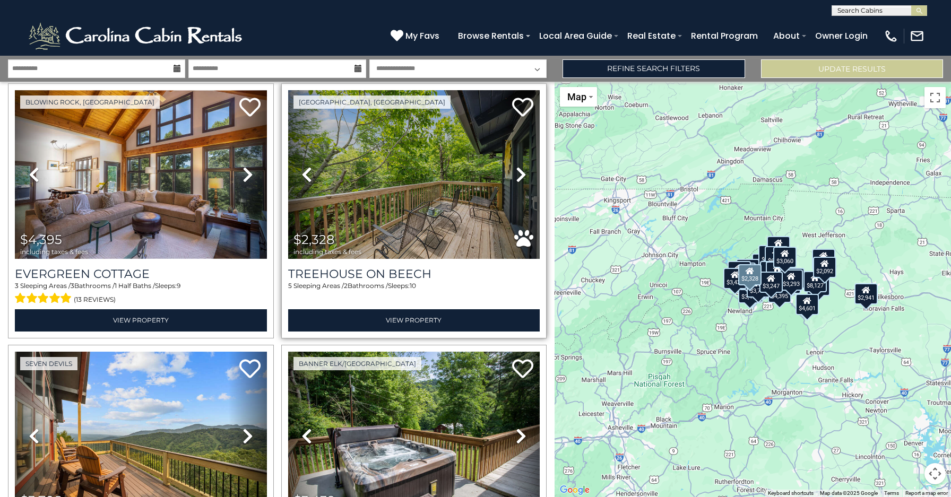
click at [516, 166] on icon at bounding box center [521, 174] width 11 height 17
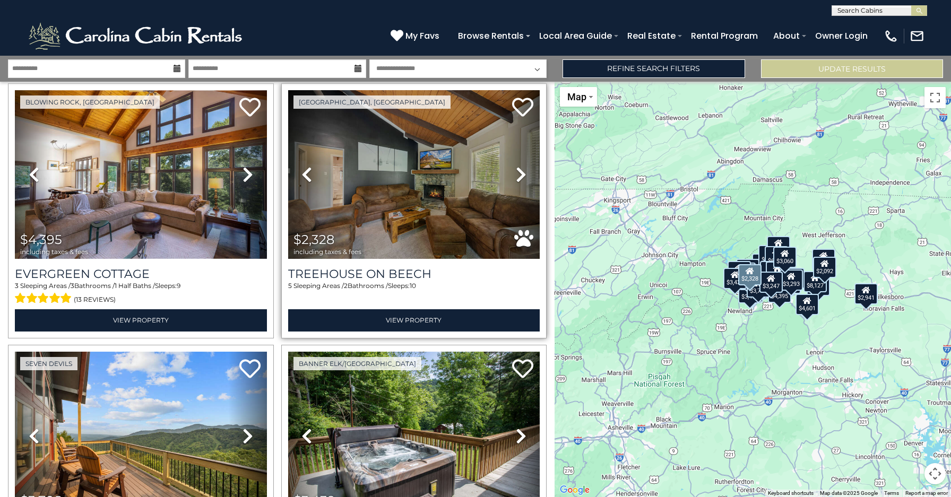
click at [516, 166] on icon at bounding box center [521, 174] width 11 height 17
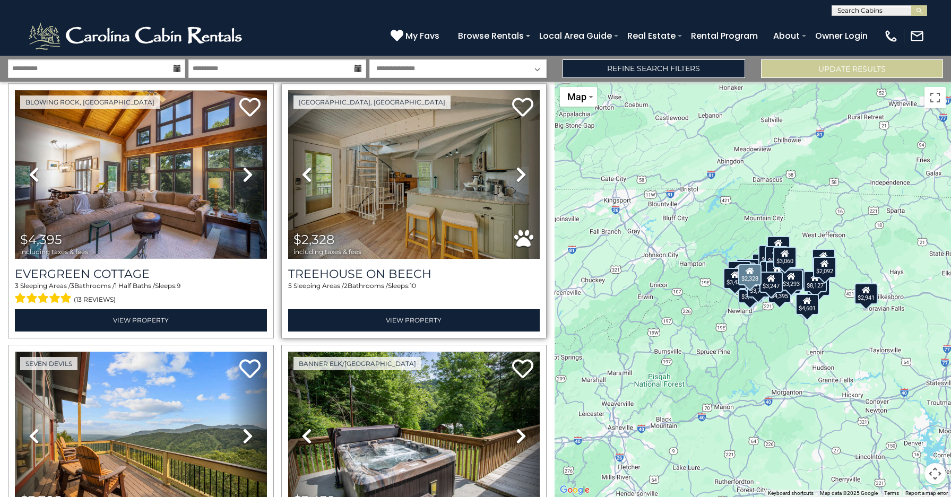
click at [516, 166] on icon at bounding box center [521, 174] width 11 height 17
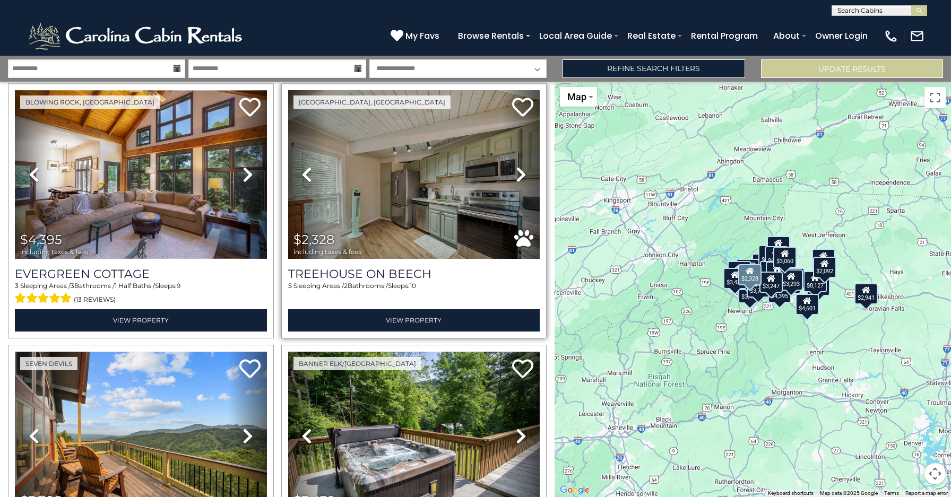
click at [516, 166] on icon at bounding box center [521, 174] width 11 height 17
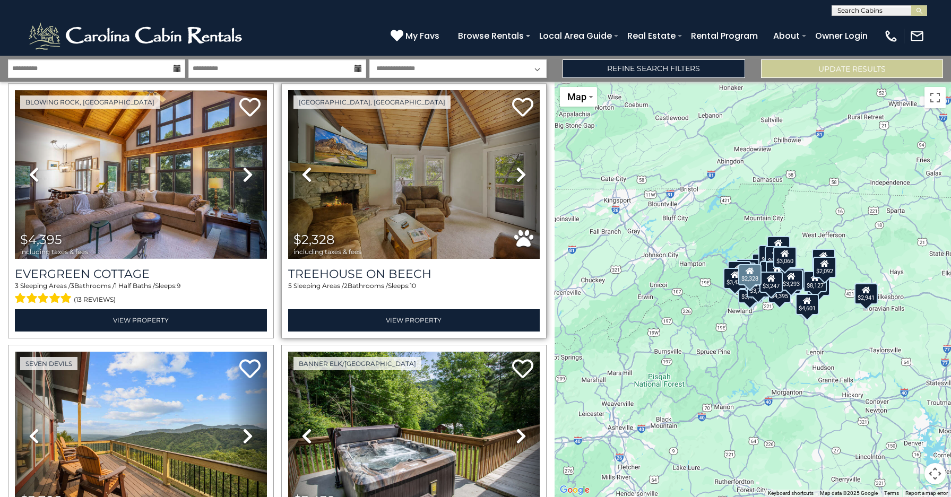
click at [516, 166] on icon at bounding box center [521, 174] width 11 height 17
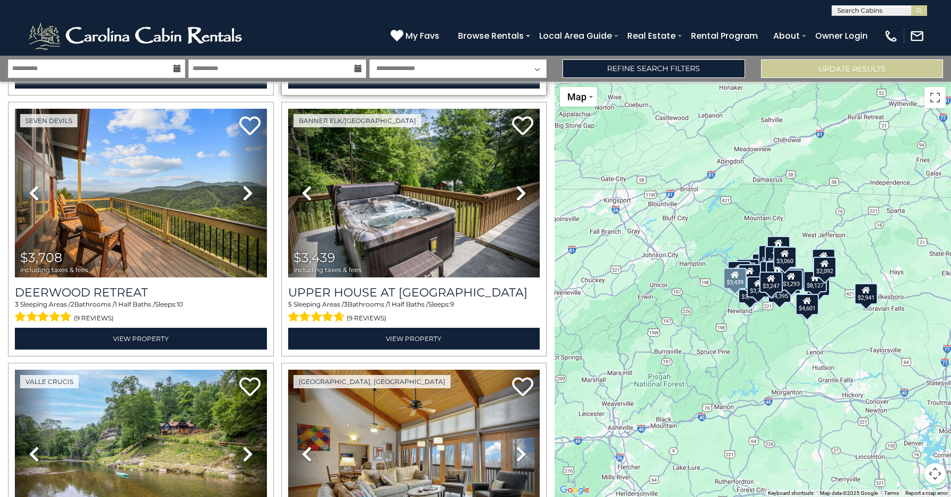
scroll to position [3149, 0]
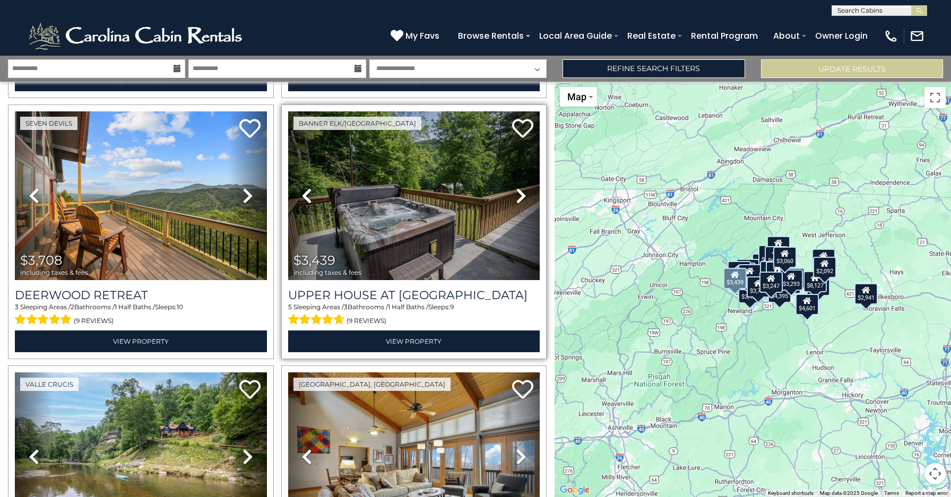
click at [516, 187] on icon at bounding box center [521, 195] width 11 height 17
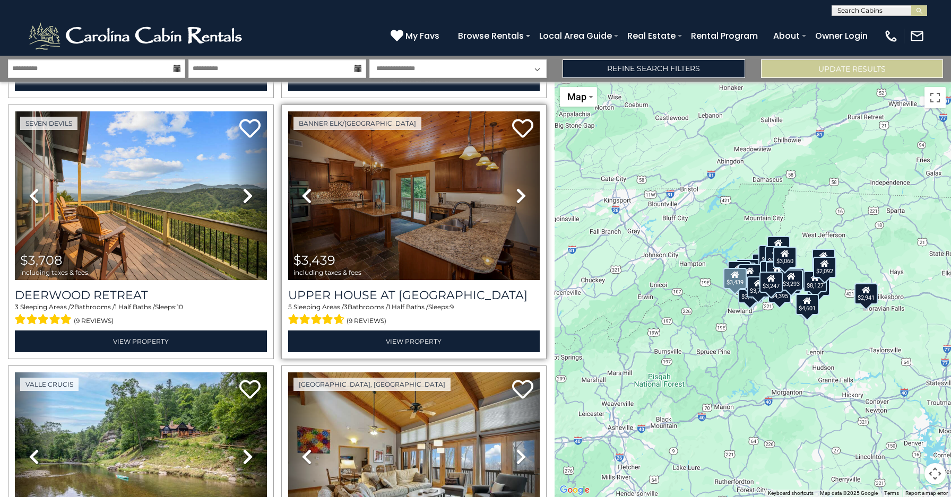
click at [516, 187] on icon at bounding box center [521, 195] width 11 height 17
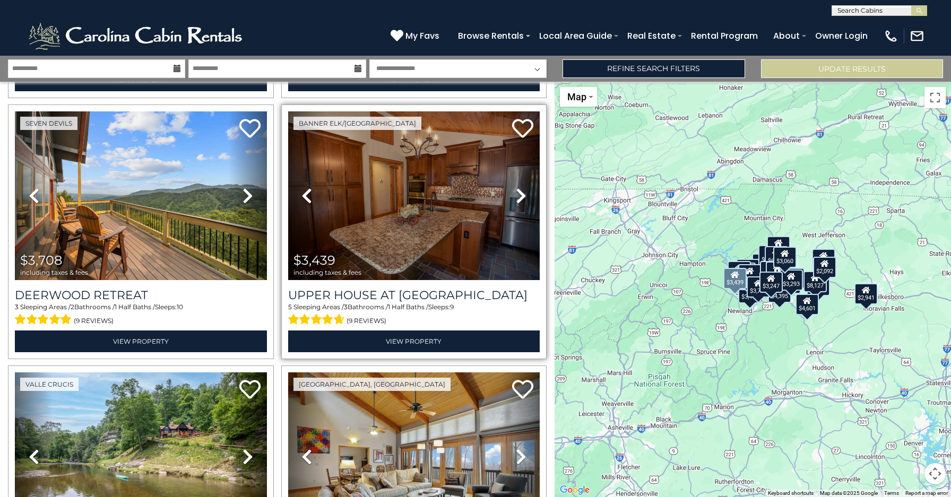
click at [516, 187] on icon at bounding box center [521, 195] width 11 height 17
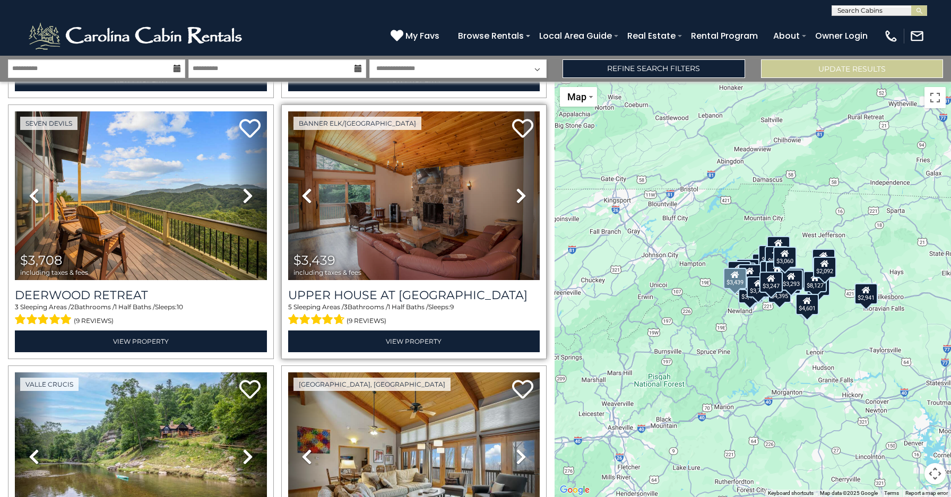
click at [516, 187] on icon at bounding box center [521, 195] width 11 height 17
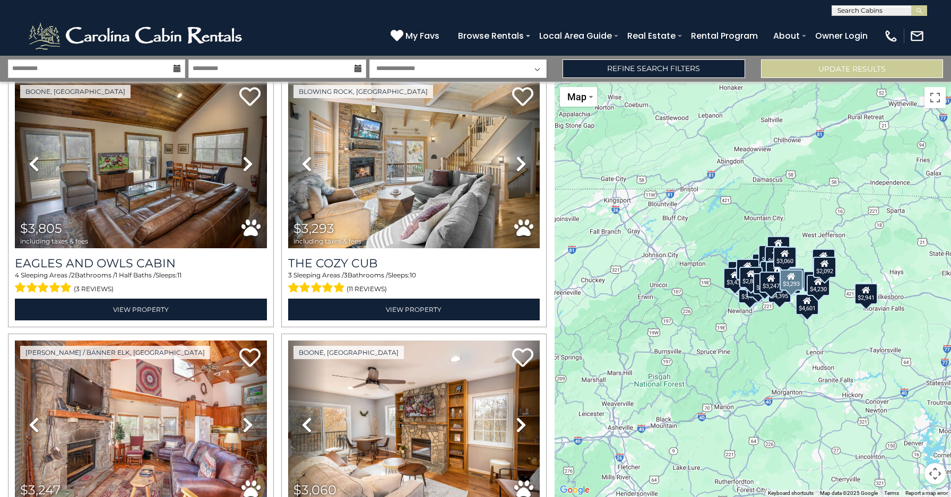
scroll to position [4491, 0]
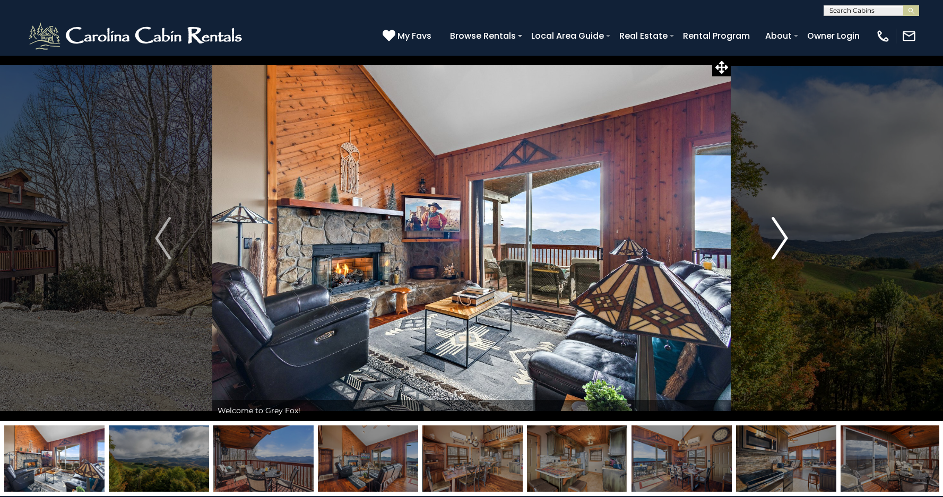
click at [784, 233] on img "Next" at bounding box center [780, 238] width 16 height 42
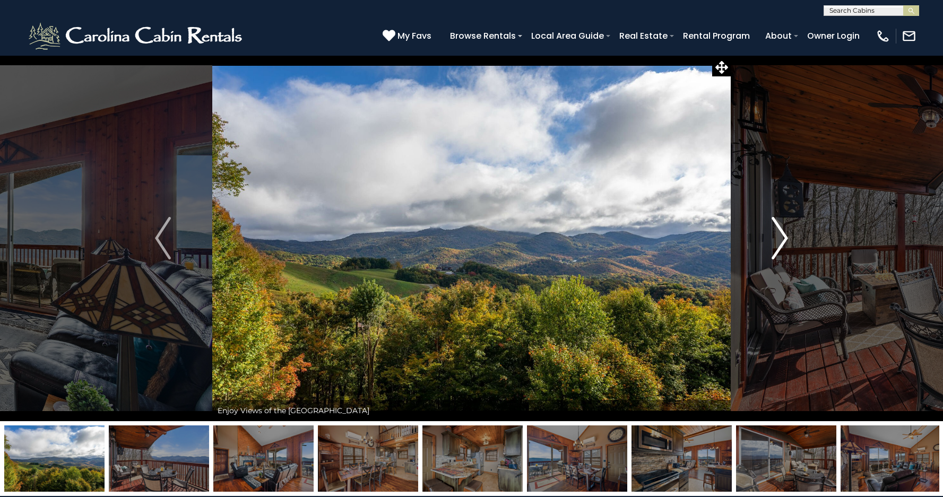
click at [784, 233] on img "Next" at bounding box center [780, 238] width 16 height 42
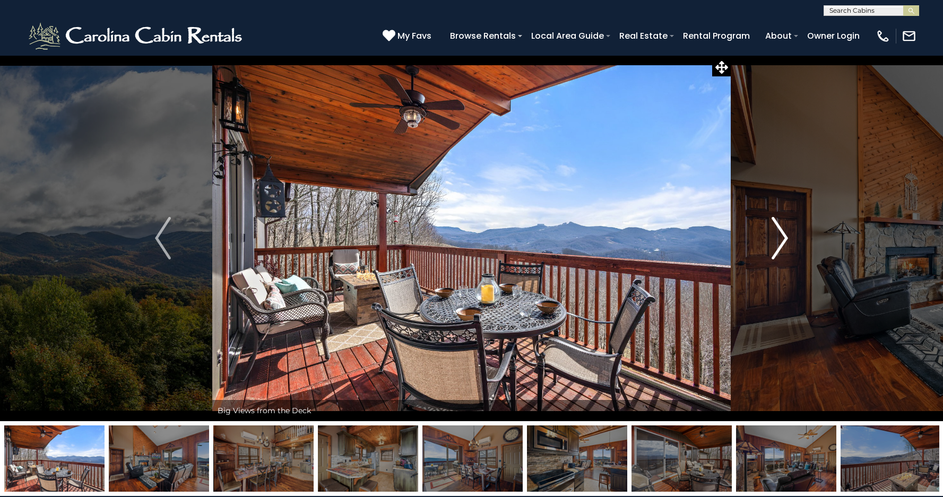
click at [784, 233] on img "Next" at bounding box center [780, 238] width 16 height 42
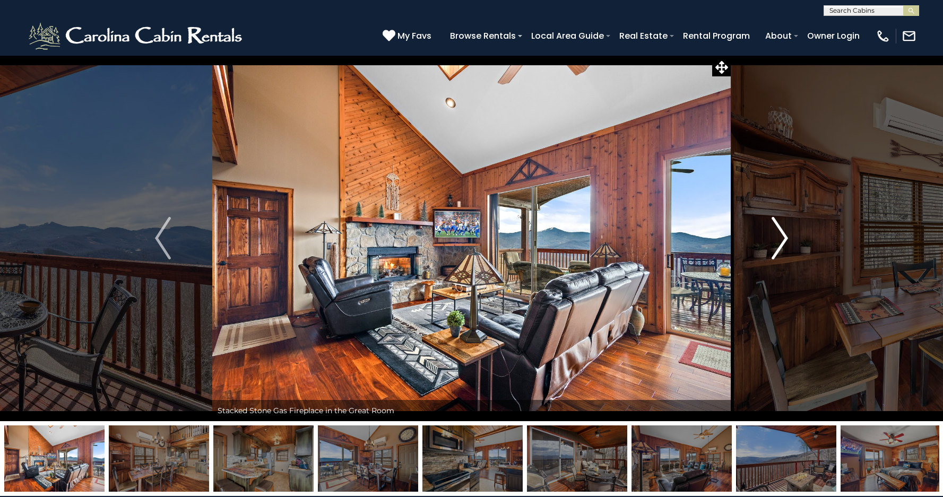
click at [784, 233] on img "Next" at bounding box center [780, 238] width 16 height 42
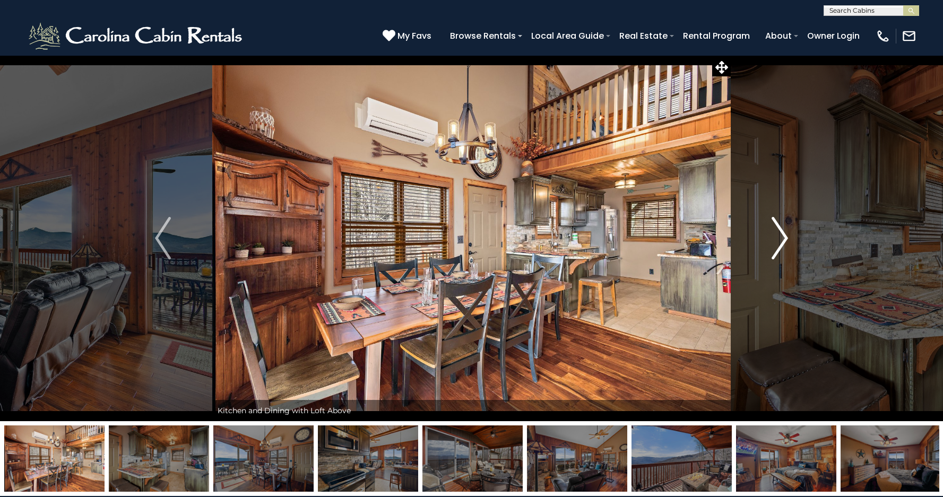
click at [785, 236] on img "Next" at bounding box center [780, 238] width 16 height 42
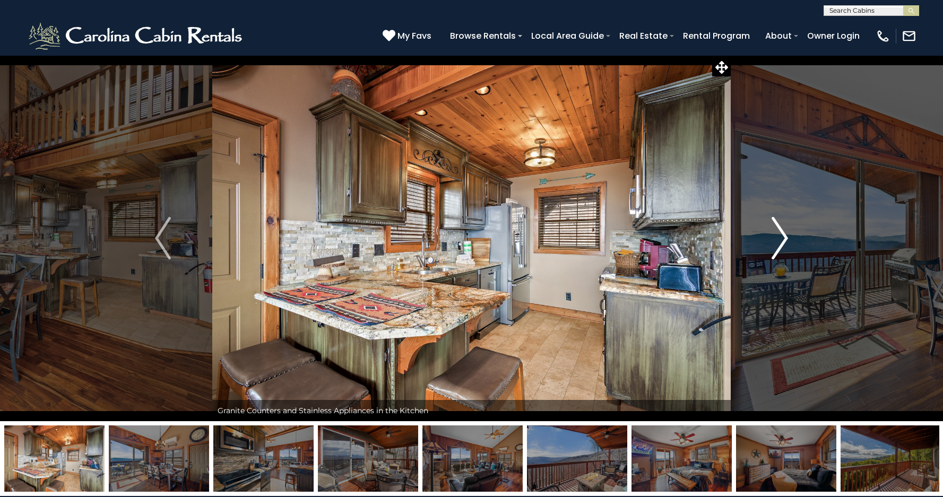
click at [785, 236] on img "Next" at bounding box center [780, 238] width 16 height 42
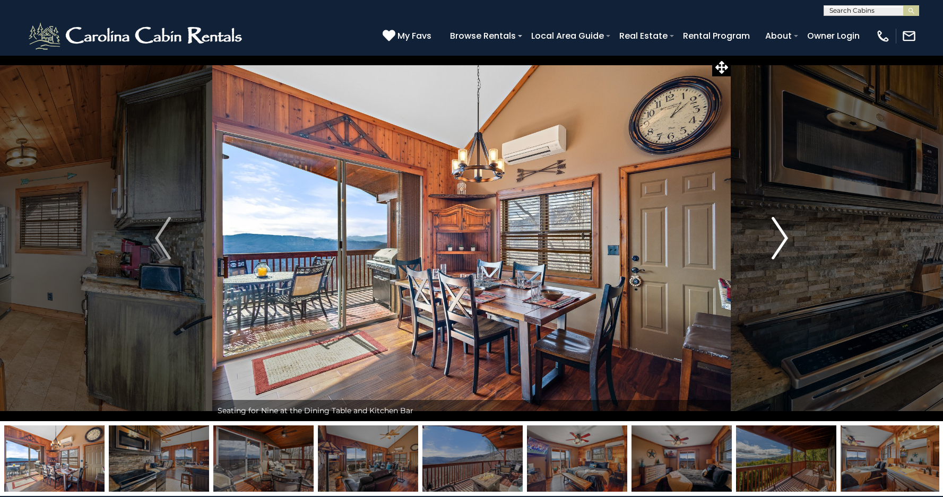
click at [785, 236] on img "Next" at bounding box center [780, 238] width 16 height 42
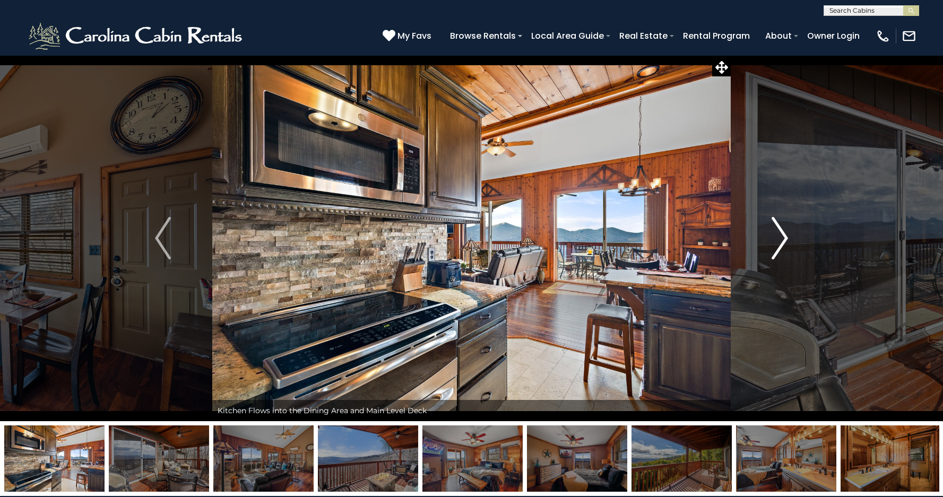
click at [785, 236] on img "Next" at bounding box center [780, 238] width 16 height 42
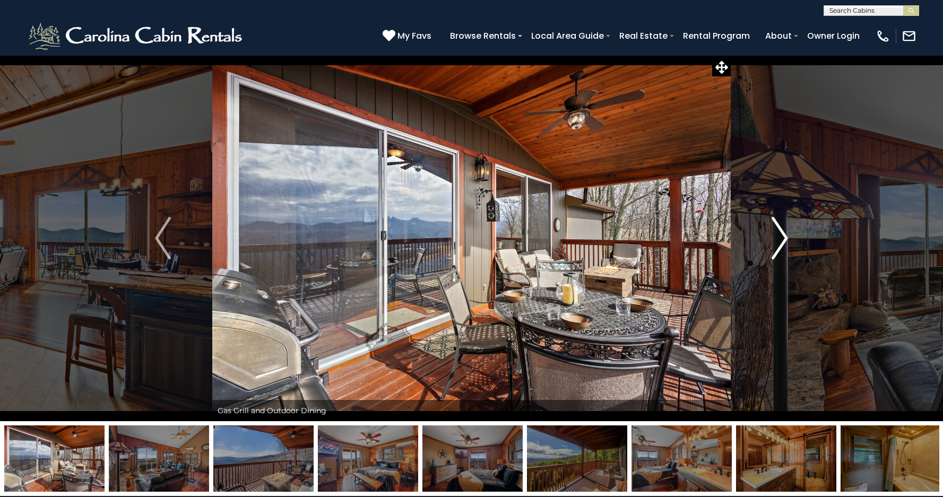
click at [785, 236] on img "Next" at bounding box center [780, 238] width 16 height 42
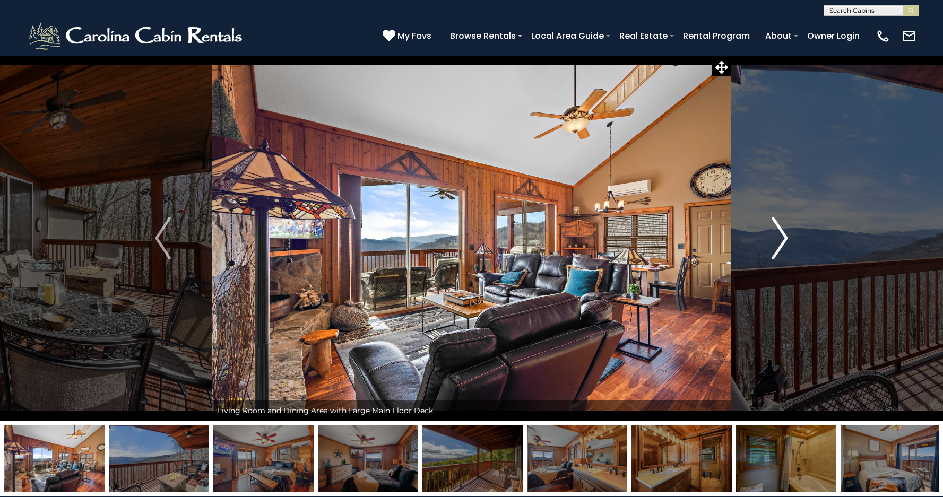
click at [785, 236] on img "Next" at bounding box center [780, 238] width 16 height 42
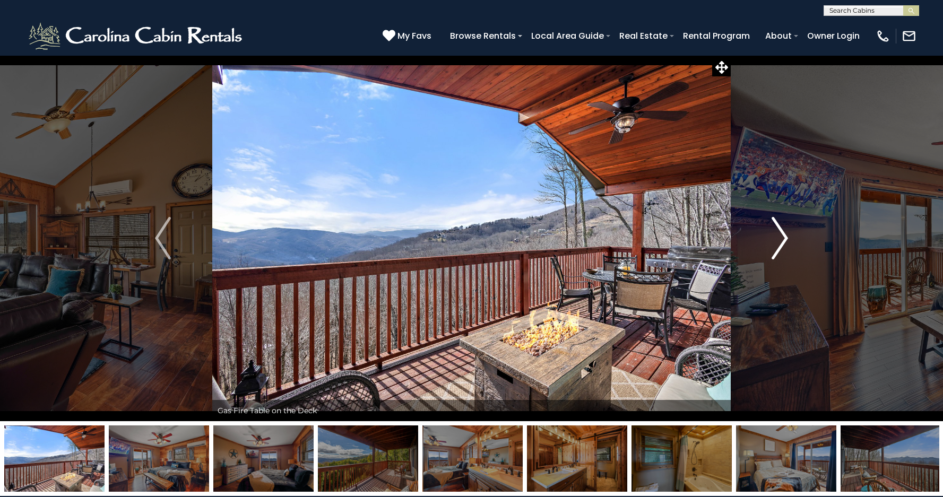
click at [785, 237] on img "Next" at bounding box center [780, 238] width 16 height 42
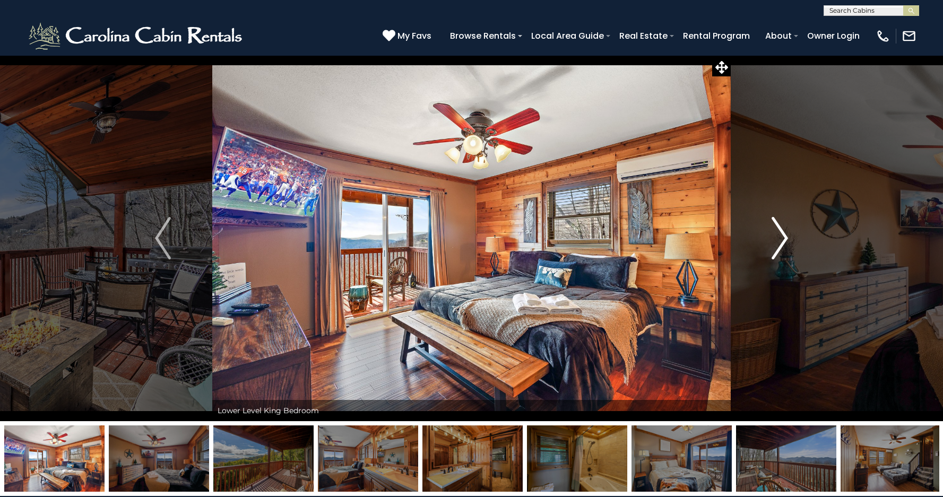
click at [785, 237] on img "Next" at bounding box center [780, 238] width 16 height 42
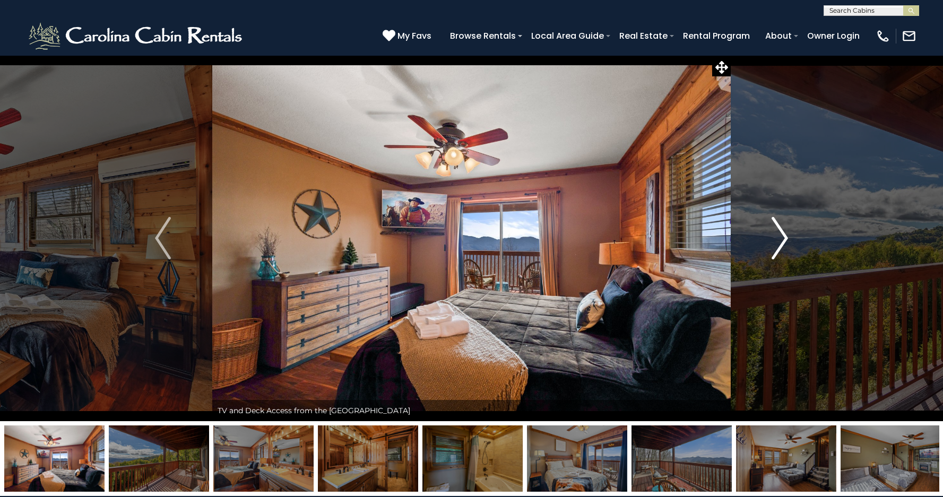
click at [779, 235] on img "Next" at bounding box center [780, 238] width 16 height 42
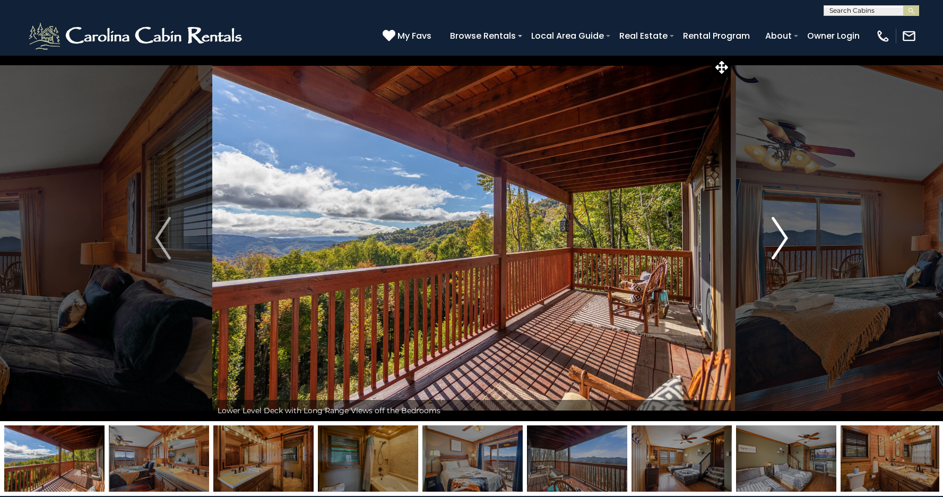
click at [779, 235] on img "Next" at bounding box center [780, 238] width 16 height 42
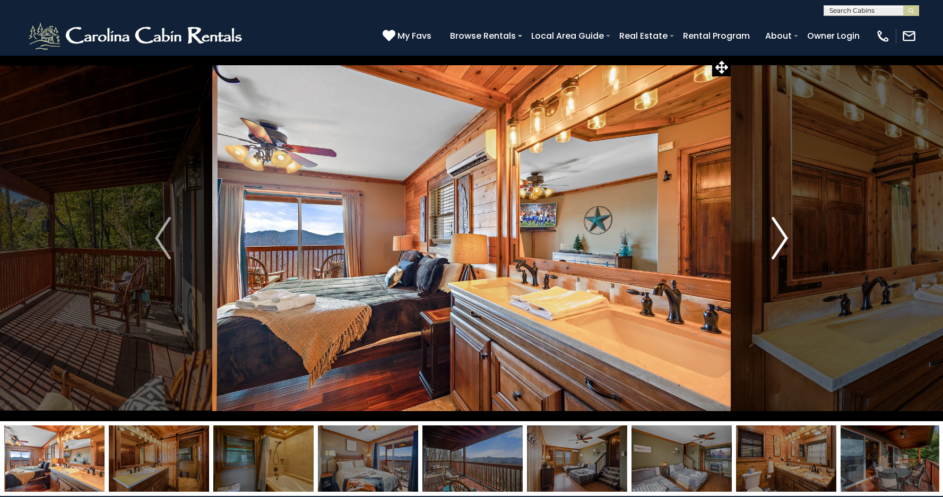
click at [779, 236] on img "Next" at bounding box center [780, 238] width 16 height 42
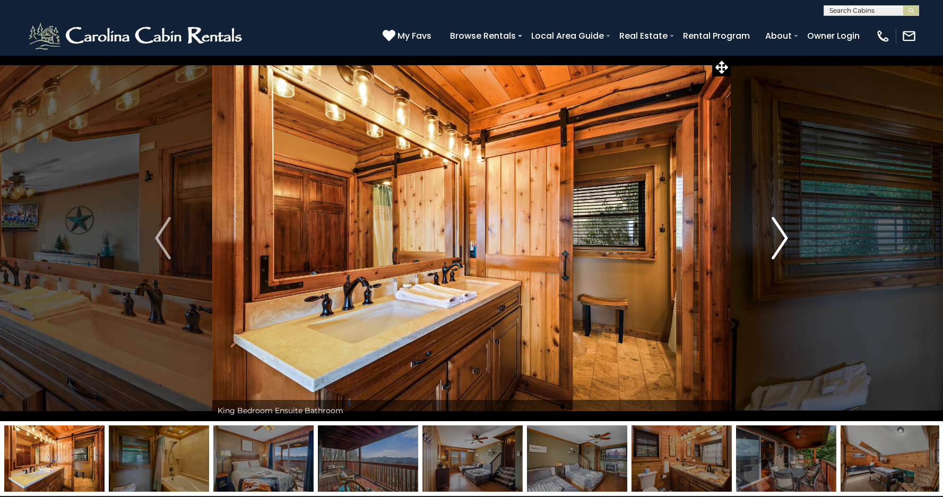
click at [779, 236] on img "Next" at bounding box center [780, 238] width 16 height 42
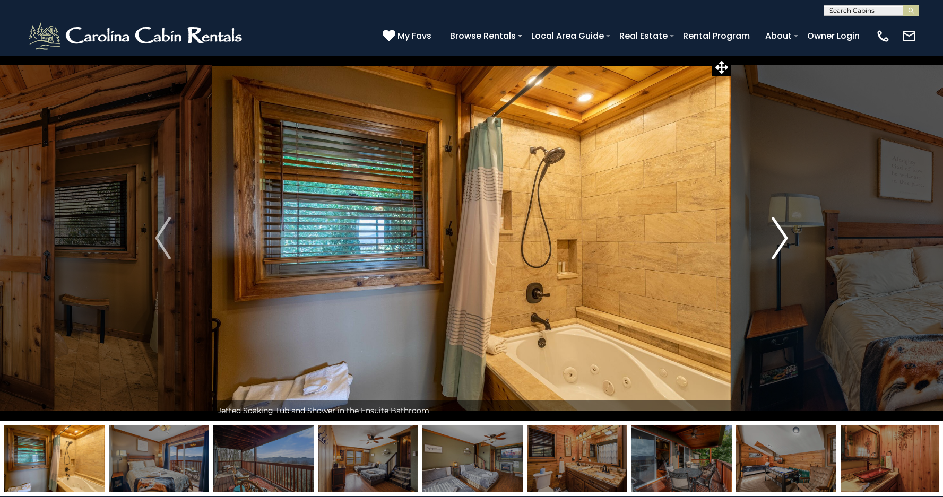
click at [779, 236] on img "Next" at bounding box center [780, 238] width 16 height 42
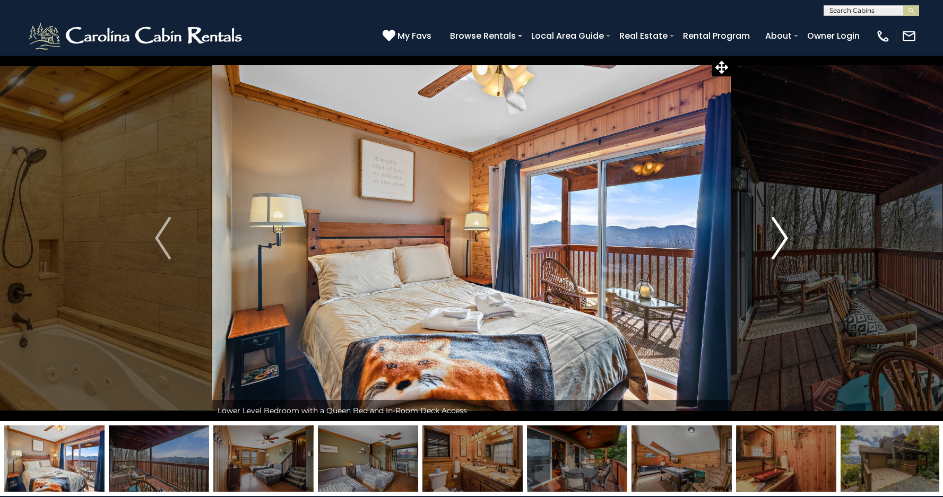
click at [779, 236] on img "Next" at bounding box center [780, 238] width 16 height 42
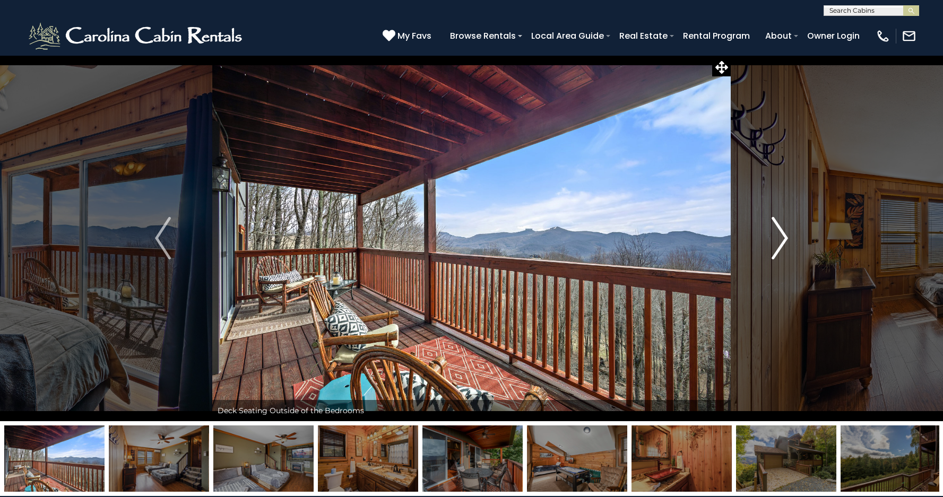
click at [779, 236] on img "Next" at bounding box center [780, 238] width 16 height 42
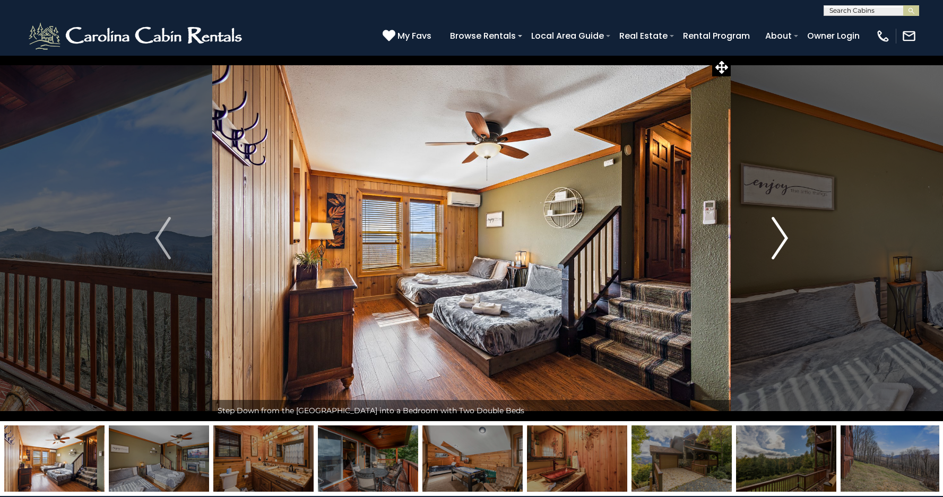
click at [779, 236] on img "Next" at bounding box center [780, 238] width 16 height 42
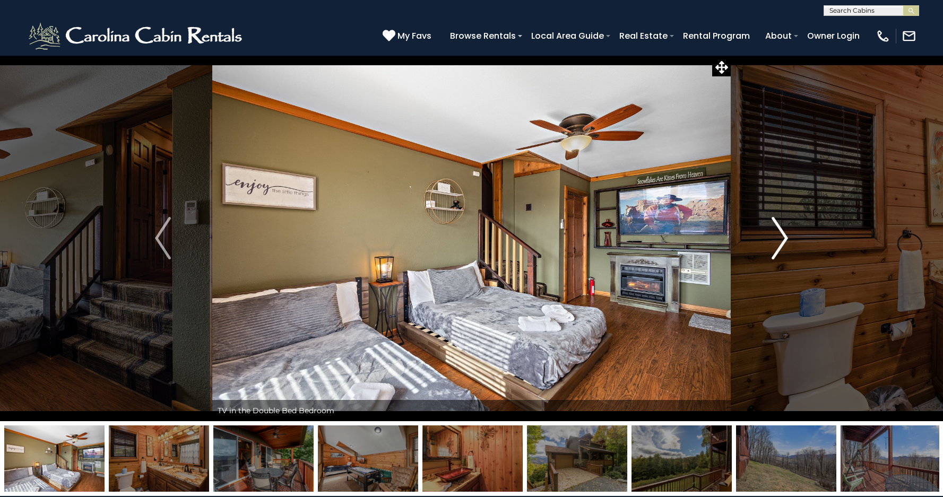
click at [779, 236] on img "Next" at bounding box center [780, 238] width 16 height 42
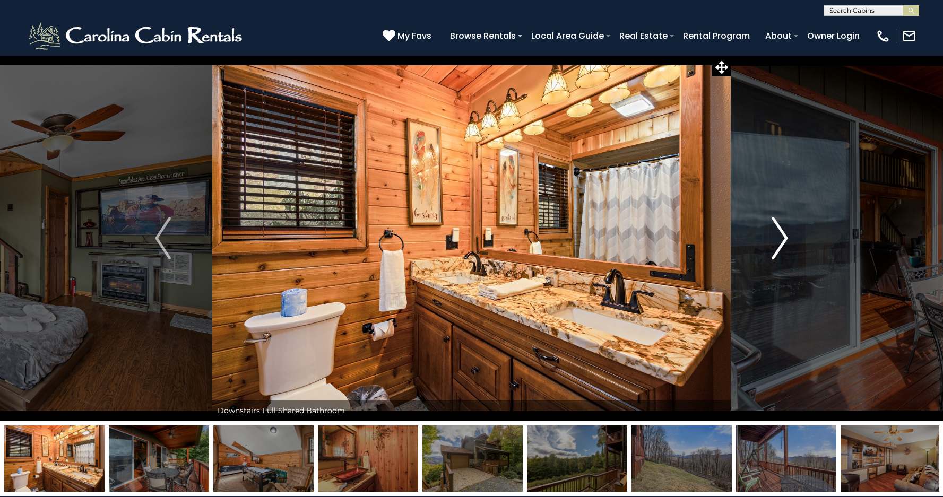
click at [779, 236] on img "Next" at bounding box center [780, 238] width 16 height 42
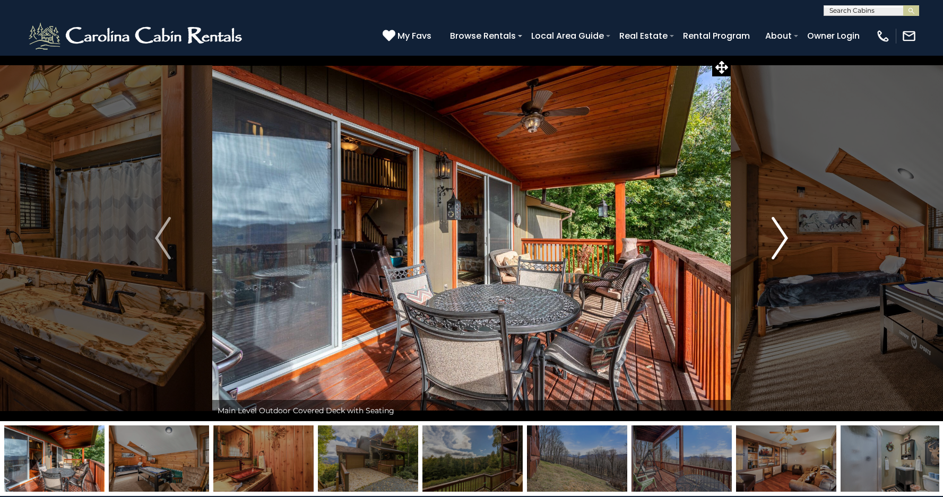
click at [779, 236] on img "Next" at bounding box center [780, 238] width 16 height 42
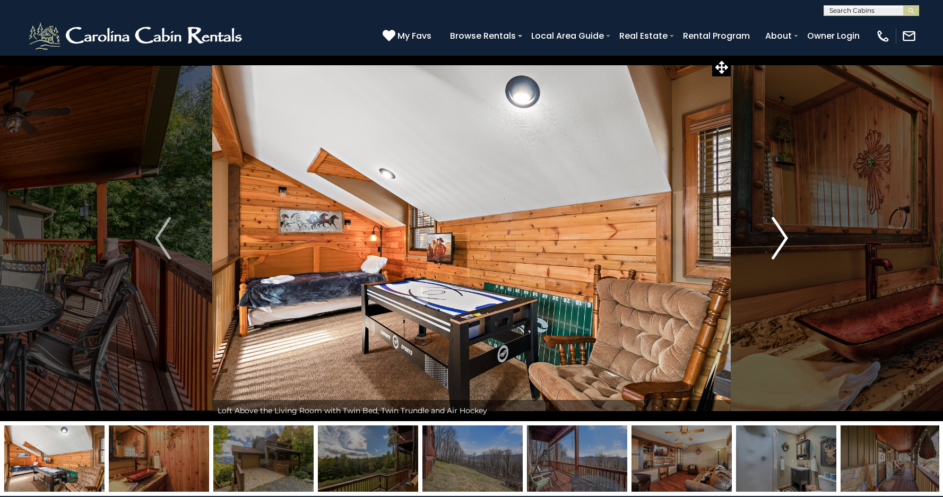
click at [779, 236] on img "Next" at bounding box center [780, 238] width 16 height 42
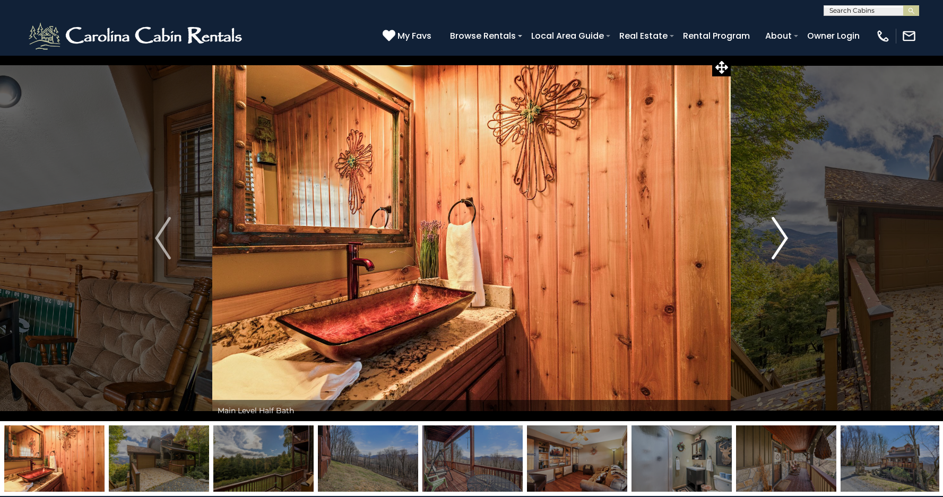
click at [779, 236] on img "Next" at bounding box center [780, 238] width 16 height 42
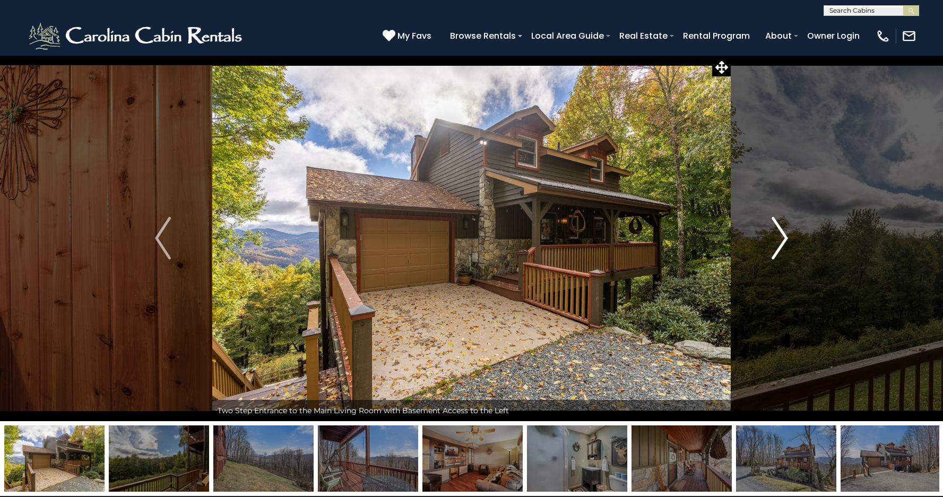
click at [779, 236] on img "Next" at bounding box center [780, 238] width 16 height 42
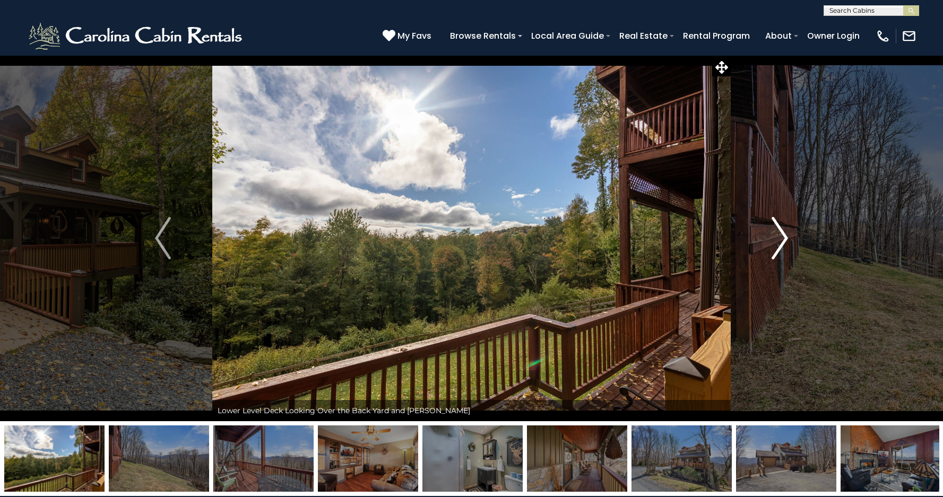
click at [779, 236] on img "Next" at bounding box center [780, 238] width 16 height 42
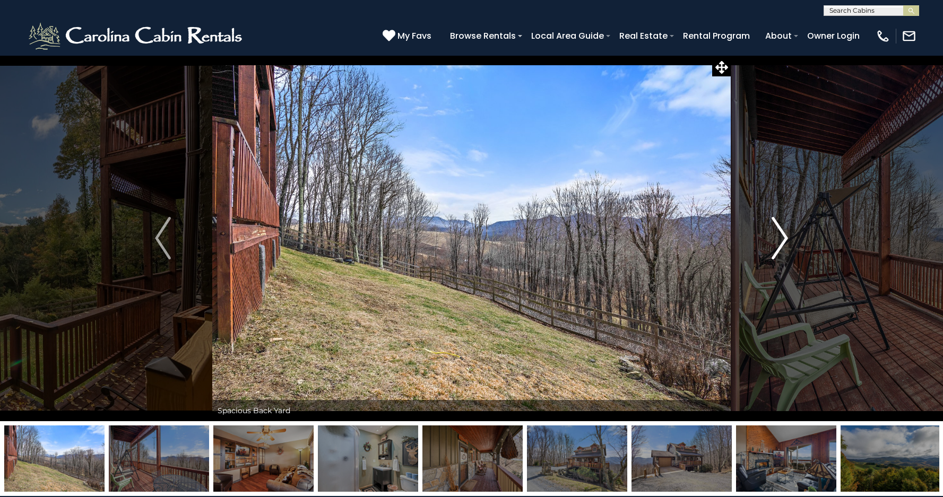
click at [779, 236] on img "Next" at bounding box center [780, 238] width 16 height 42
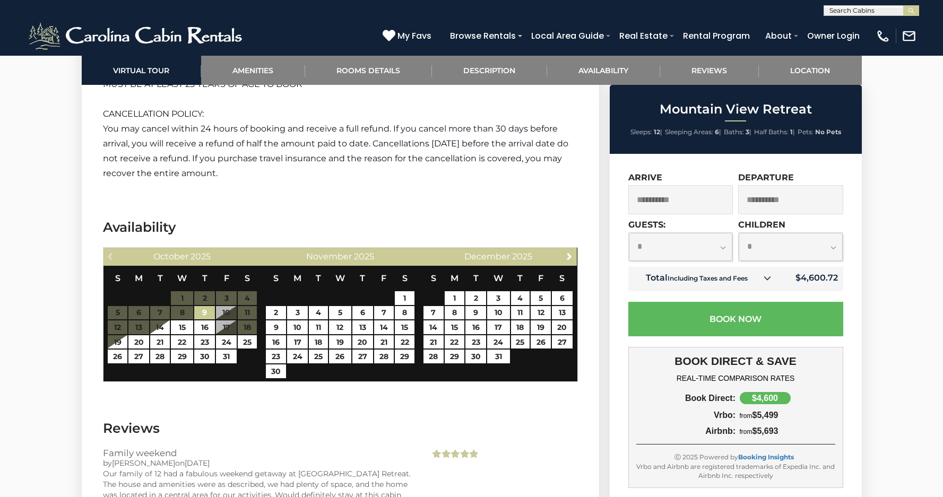
scroll to position [1878, 0]
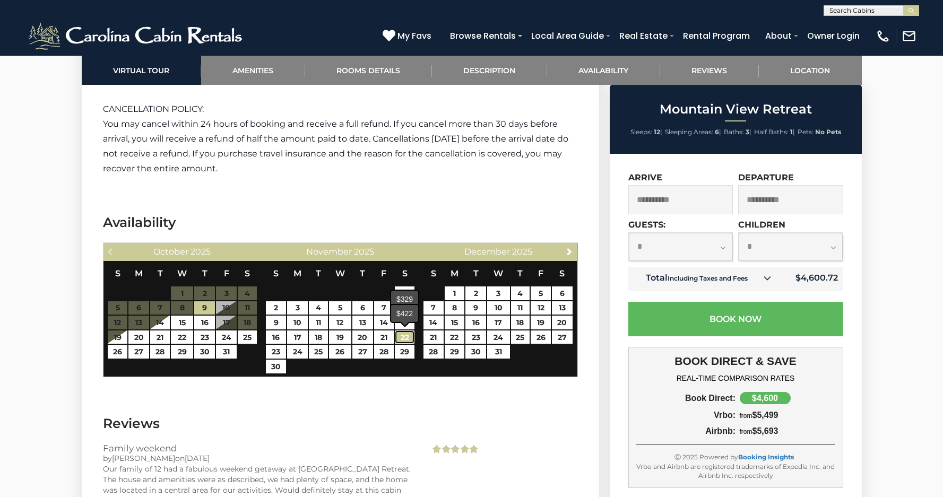
click at [406, 334] on link "22" at bounding box center [405, 338] width 20 height 14
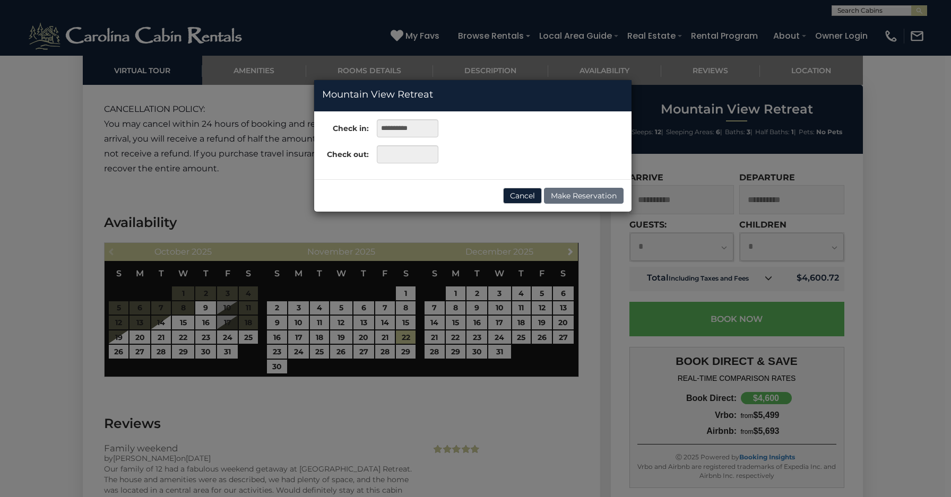
click at [407, 352] on div "**********" at bounding box center [475, 248] width 951 height 497
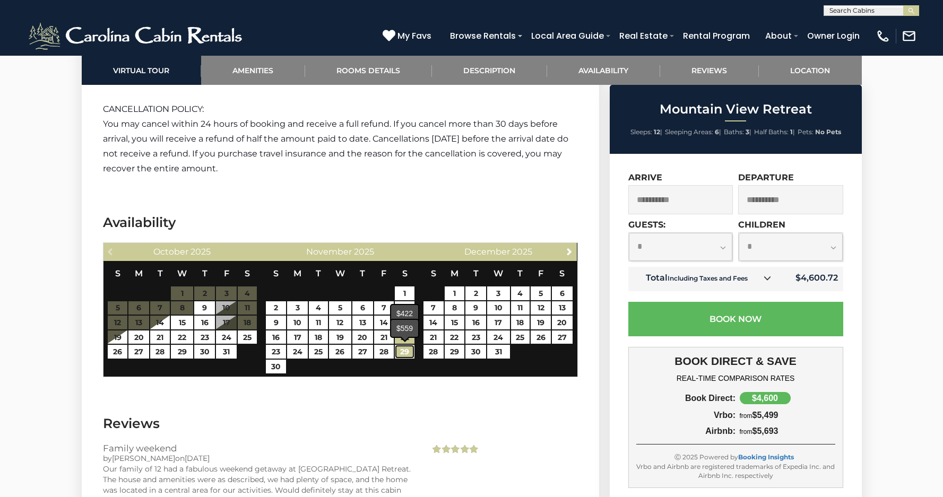
click at [405, 348] on link "29" at bounding box center [405, 352] width 20 height 14
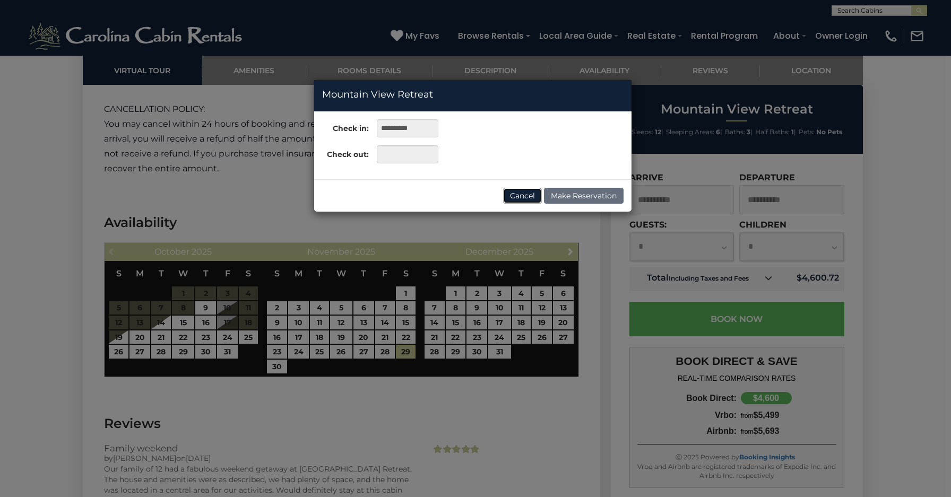
click at [530, 194] on button "Cancel" at bounding box center [522, 196] width 39 height 16
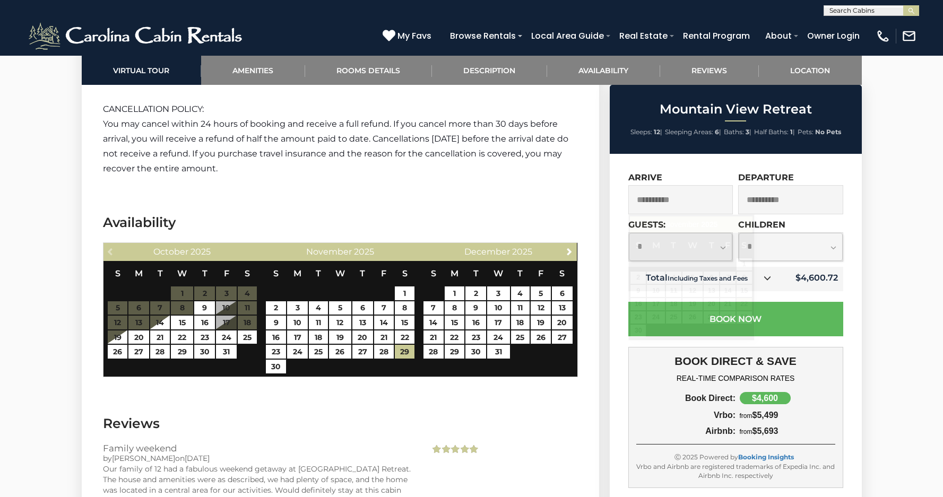
click at [657, 199] on input "**********" at bounding box center [681, 199] width 105 height 29
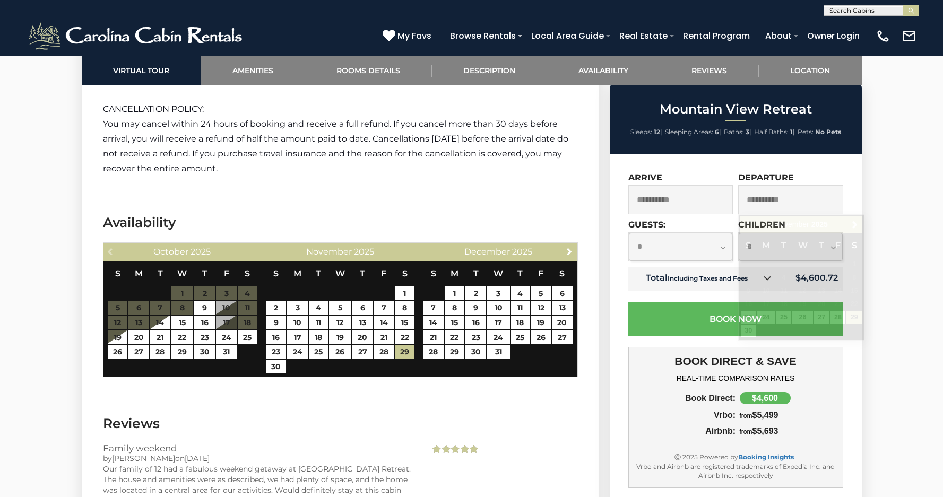
click at [785, 202] on input "**********" at bounding box center [790, 199] width 105 height 29
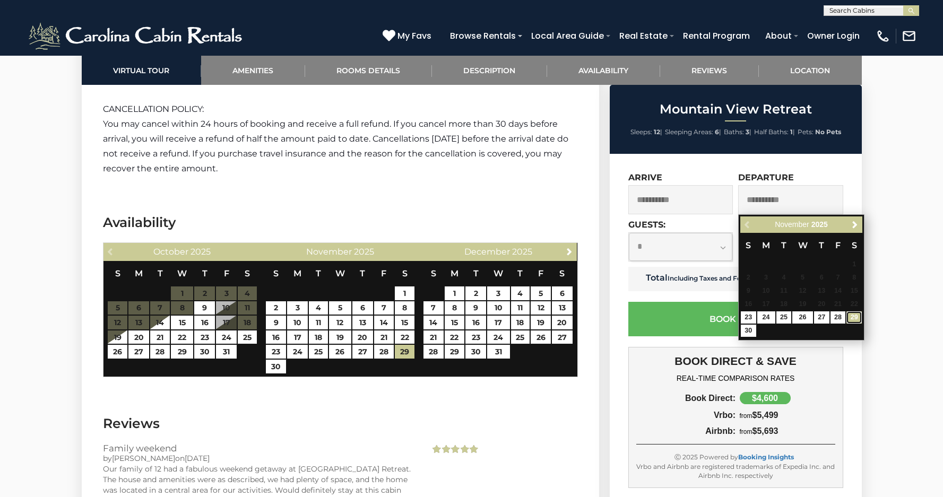
click at [854, 316] on link "29" at bounding box center [854, 318] width 15 height 12
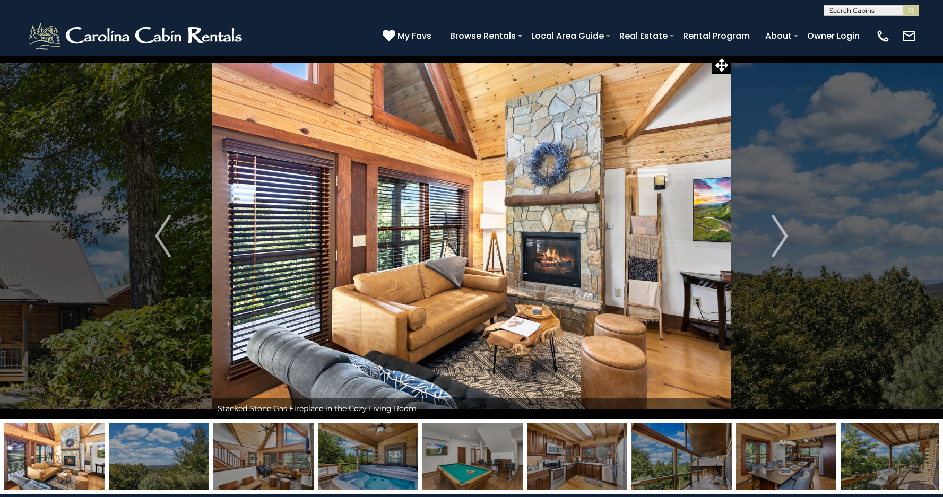
scroll to position [0, 0]
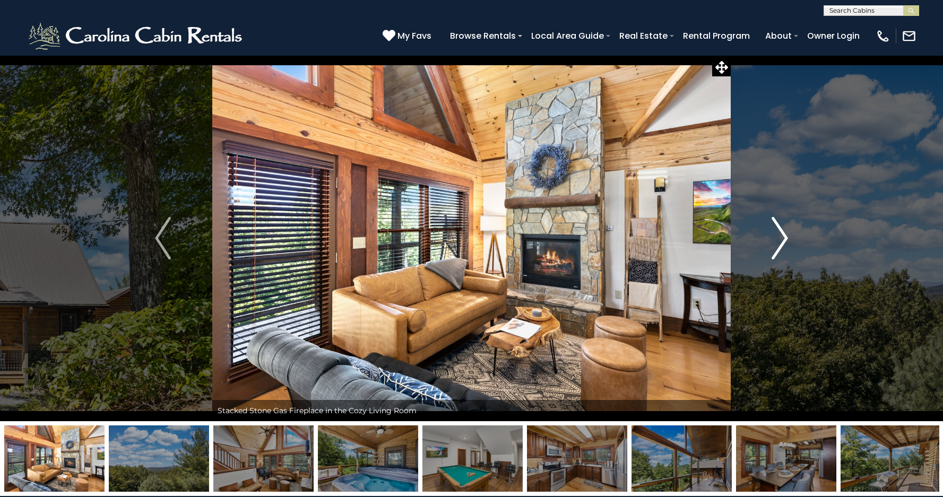
click at [781, 234] on img "Next" at bounding box center [780, 238] width 16 height 42
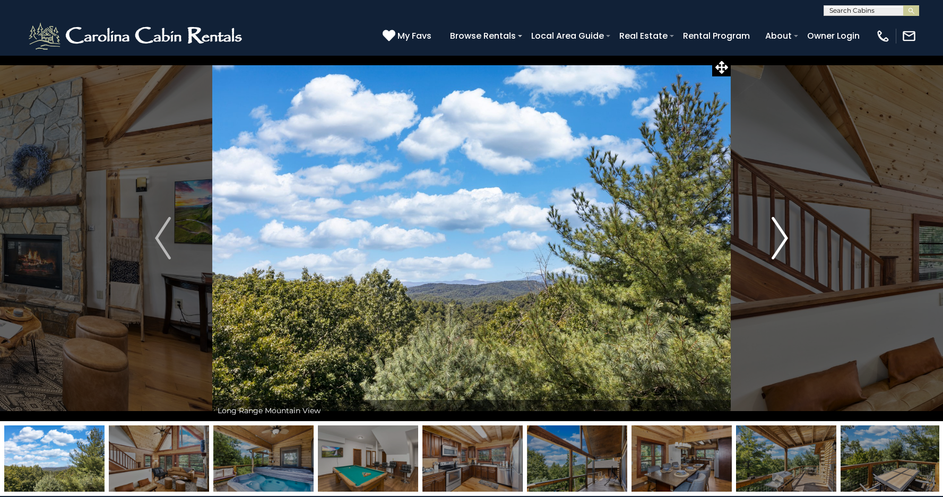
click at [783, 235] on img "Next" at bounding box center [780, 238] width 16 height 42
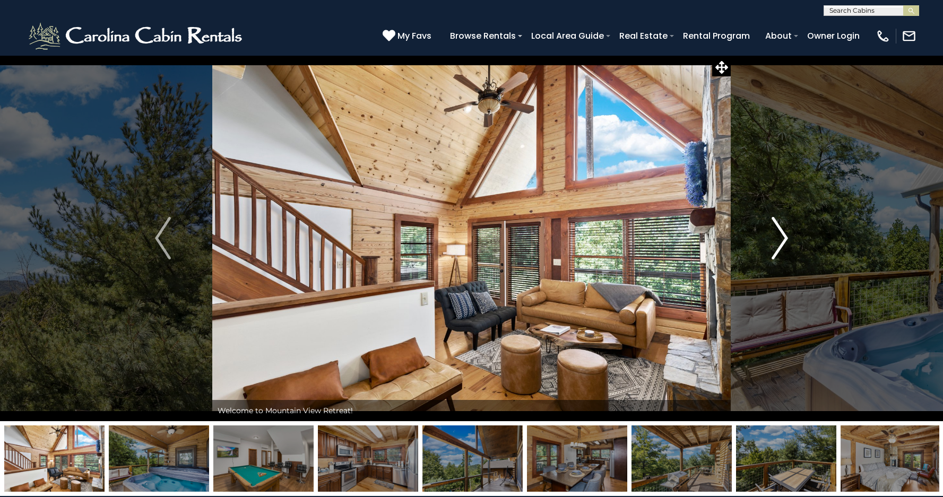
click at [783, 236] on img "Next" at bounding box center [780, 238] width 16 height 42
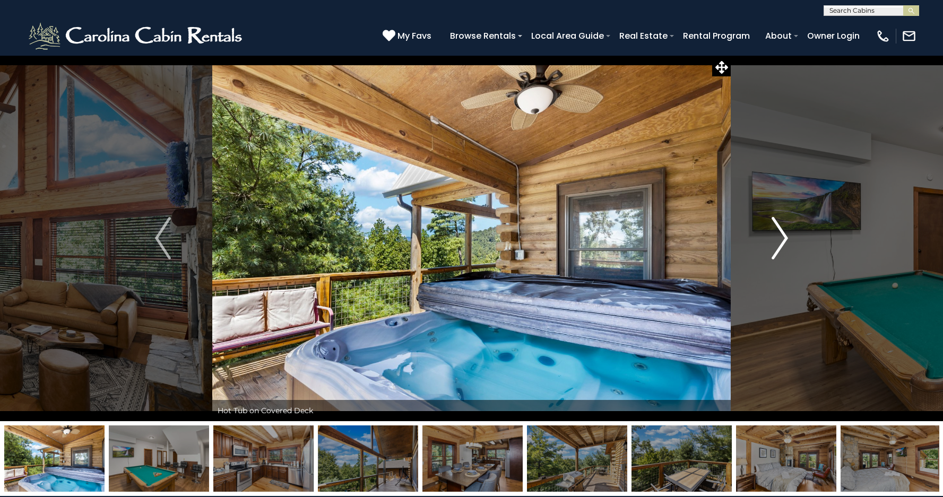
click at [783, 236] on img "Next" at bounding box center [780, 238] width 16 height 42
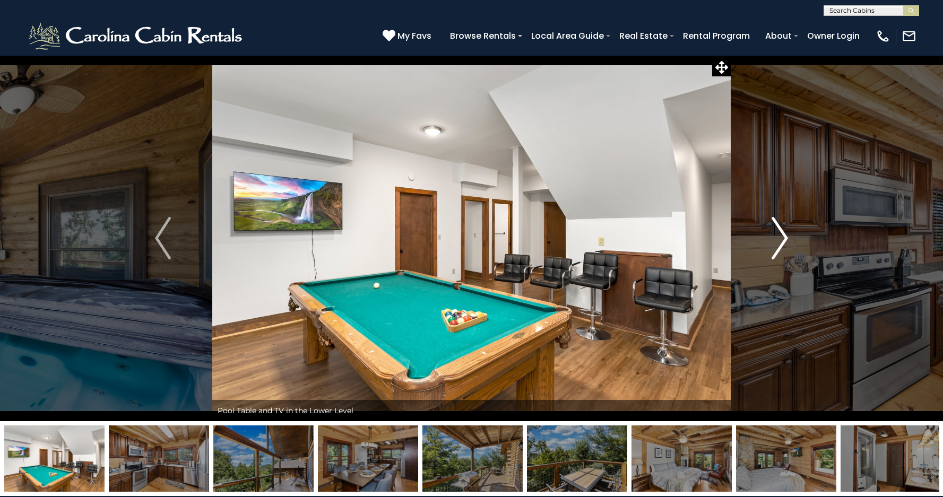
click at [783, 236] on img "Next" at bounding box center [780, 238] width 16 height 42
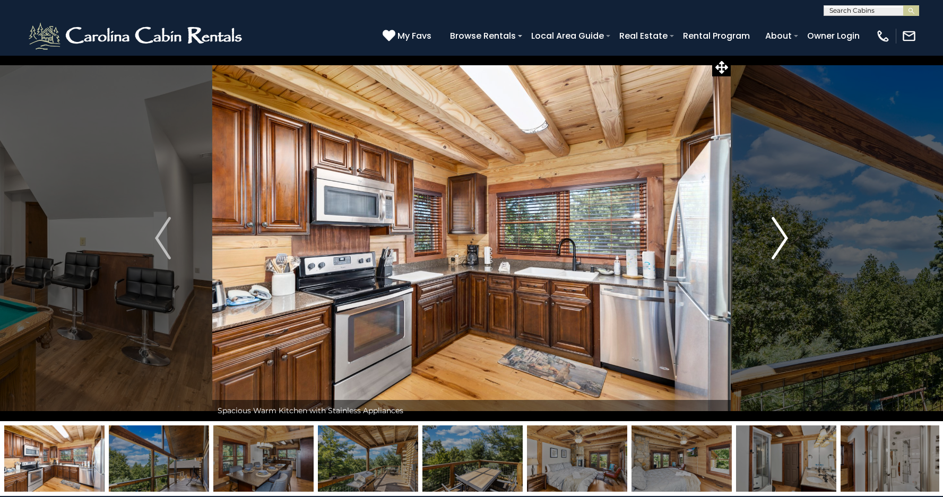
click at [783, 236] on img "Next" at bounding box center [780, 238] width 16 height 42
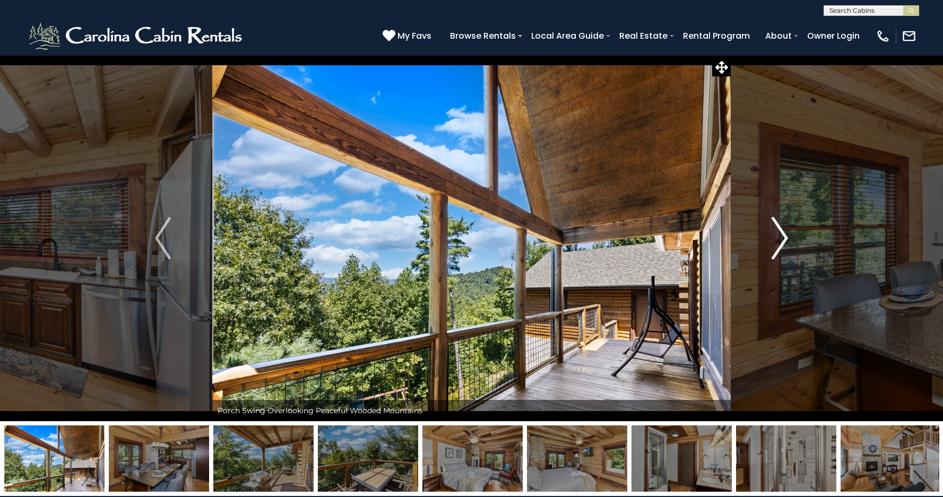
click at [783, 236] on img "Next" at bounding box center [780, 238] width 16 height 42
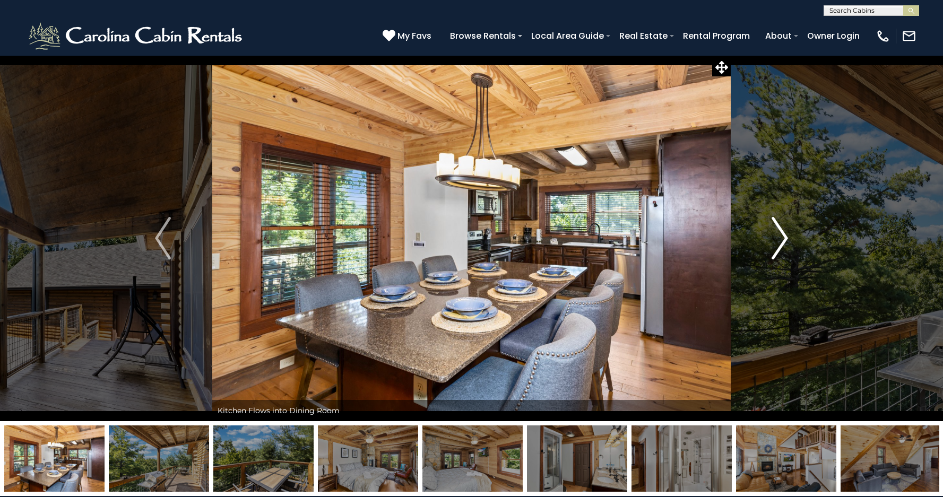
click at [783, 236] on img "Next" at bounding box center [780, 238] width 16 height 42
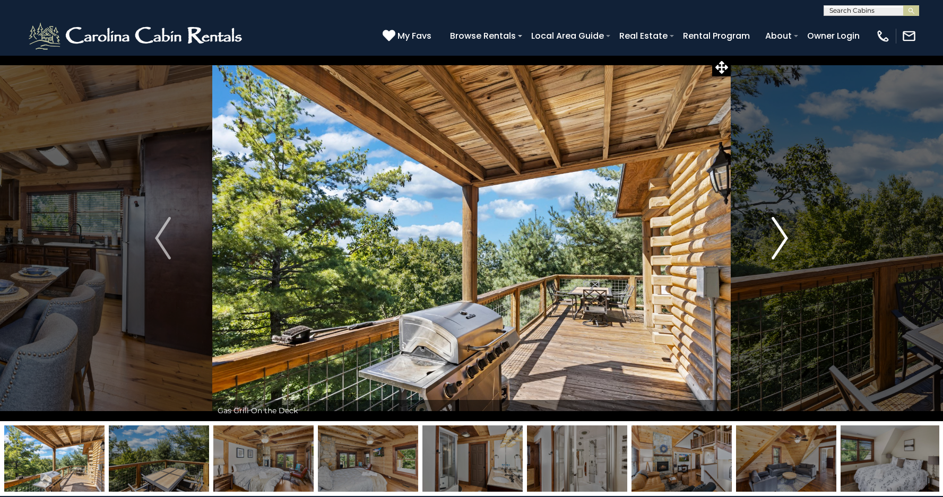
click at [783, 236] on img "Next" at bounding box center [780, 238] width 16 height 42
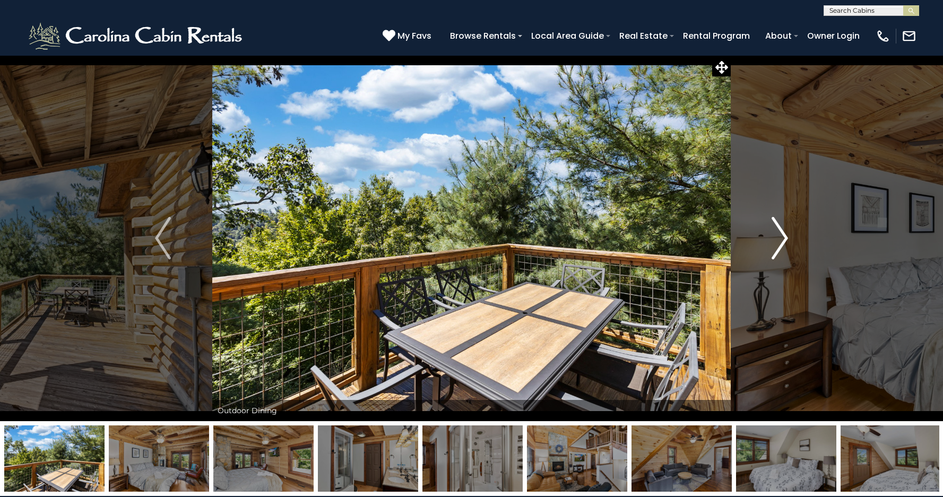
click at [783, 236] on img "Next" at bounding box center [780, 238] width 16 height 42
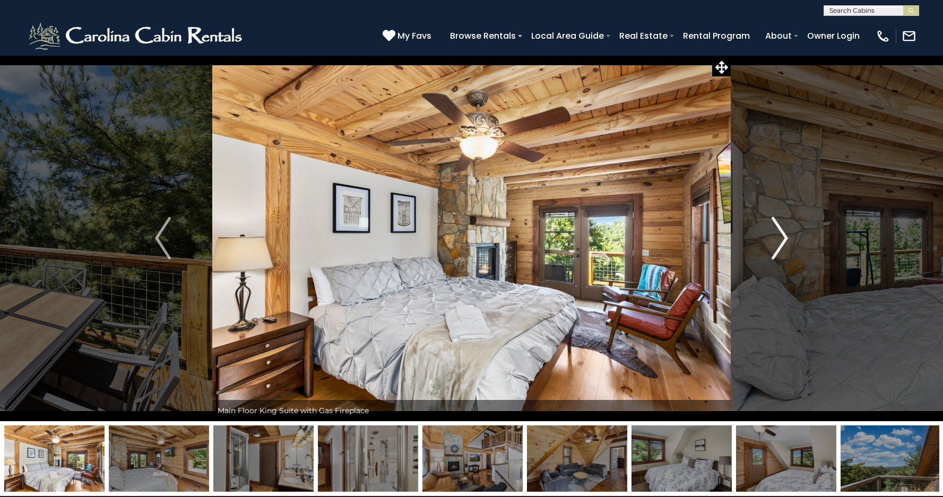
click at [783, 236] on img "Next" at bounding box center [780, 238] width 16 height 42
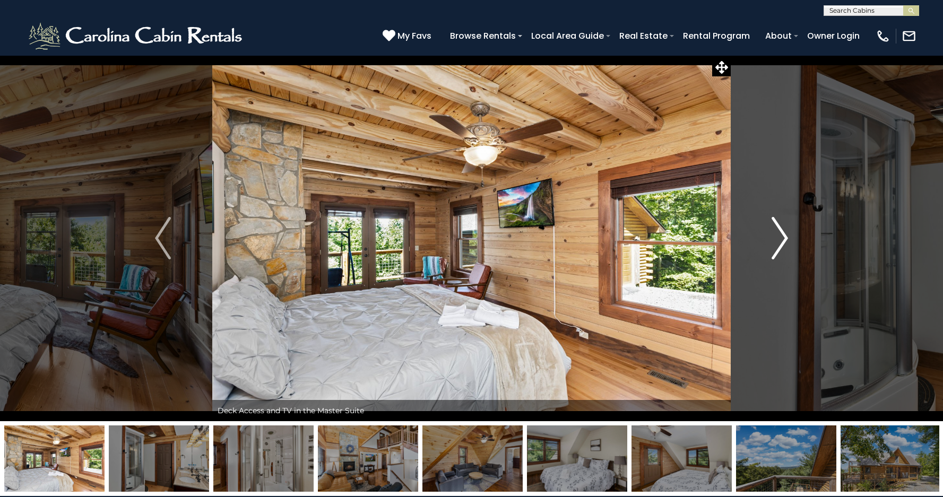
click at [783, 236] on img "Next" at bounding box center [780, 238] width 16 height 42
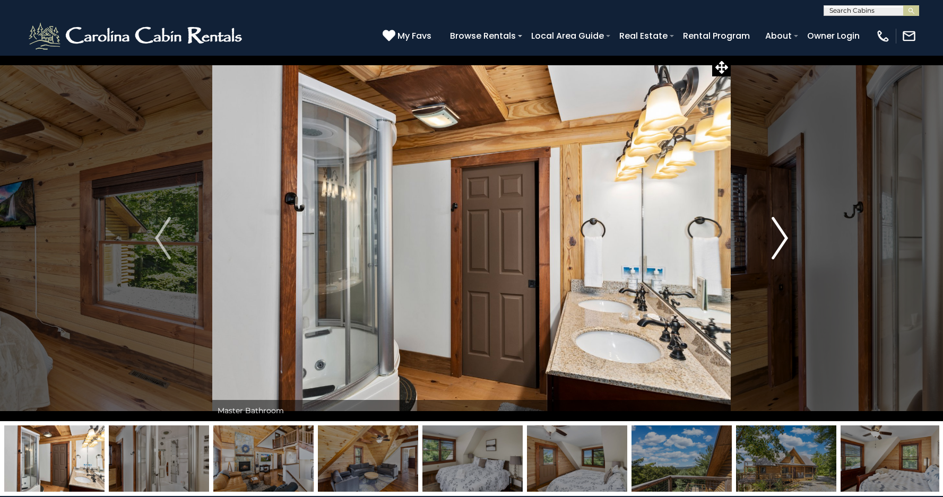
click at [783, 236] on img "Next" at bounding box center [780, 238] width 16 height 42
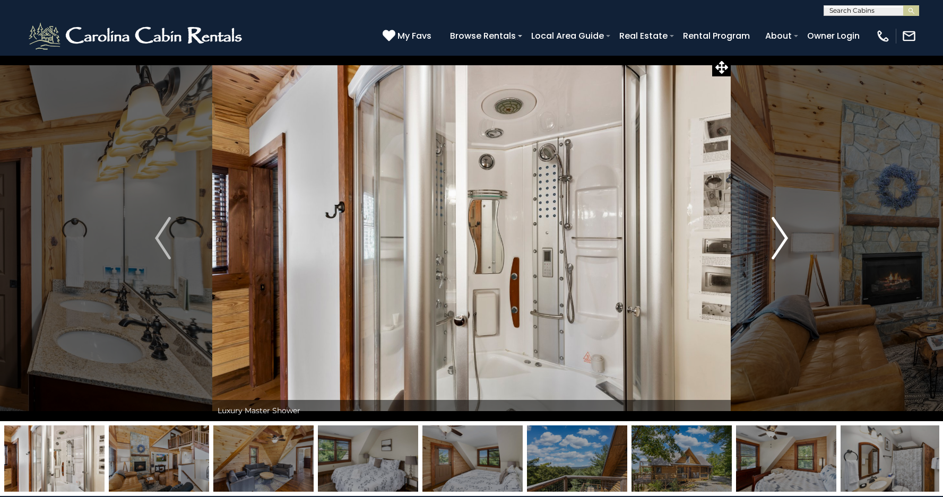
click at [783, 236] on img "Next" at bounding box center [780, 238] width 16 height 42
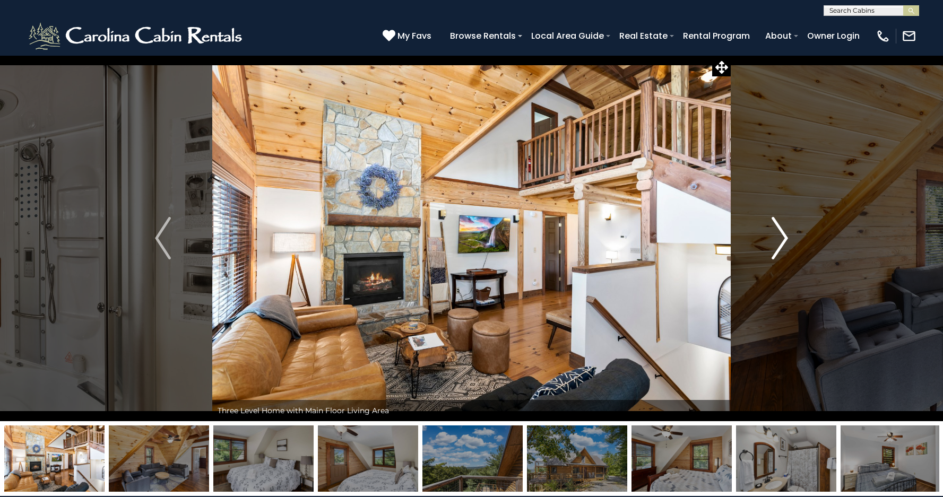
click at [783, 236] on img "Next" at bounding box center [780, 238] width 16 height 42
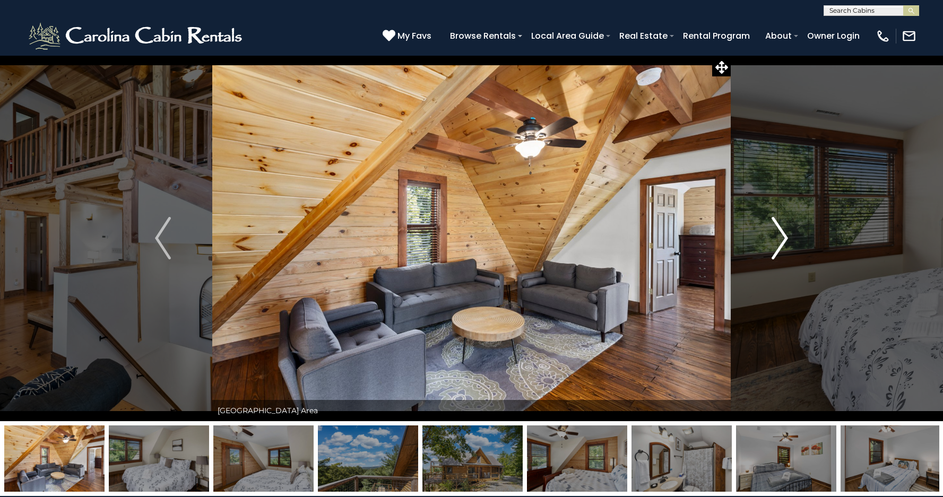
click at [783, 236] on img "Next" at bounding box center [780, 238] width 16 height 42
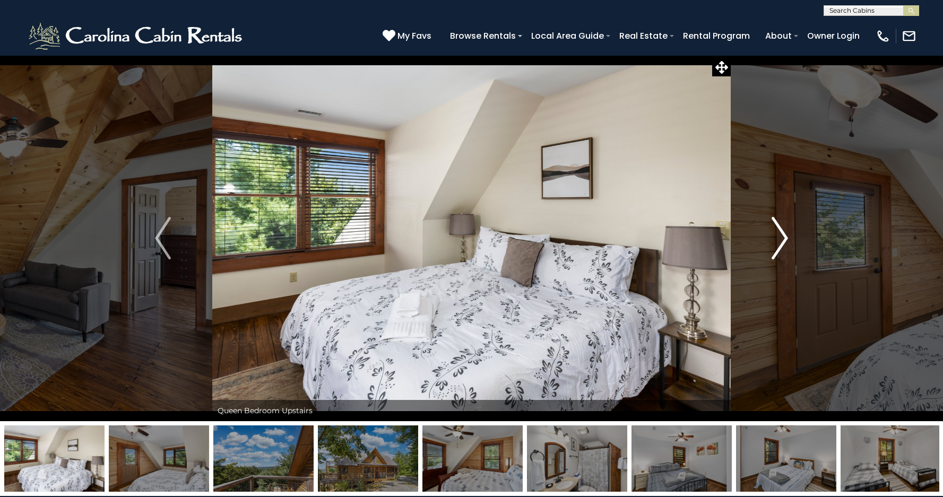
click at [783, 236] on img "Next" at bounding box center [780, 238] width 16 height 42
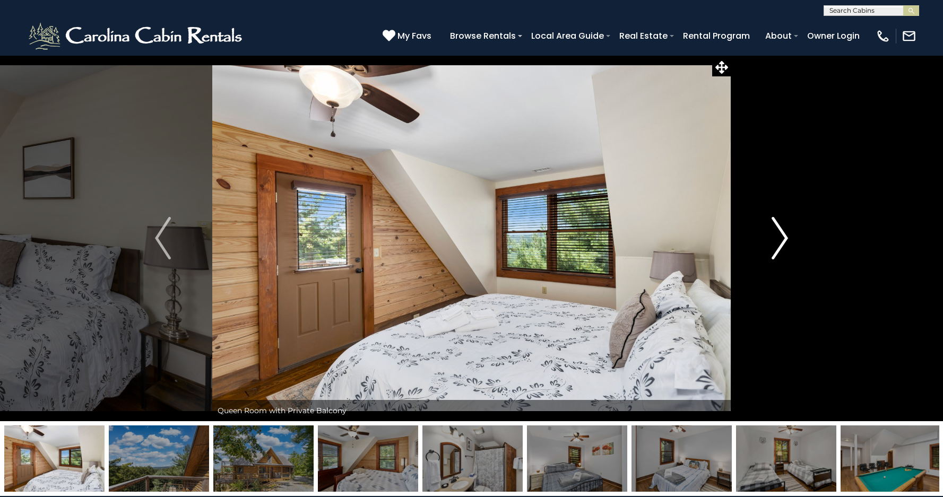
click at [783, 236] on img "Next" at bounding box center [780, 238] width 16 height 42
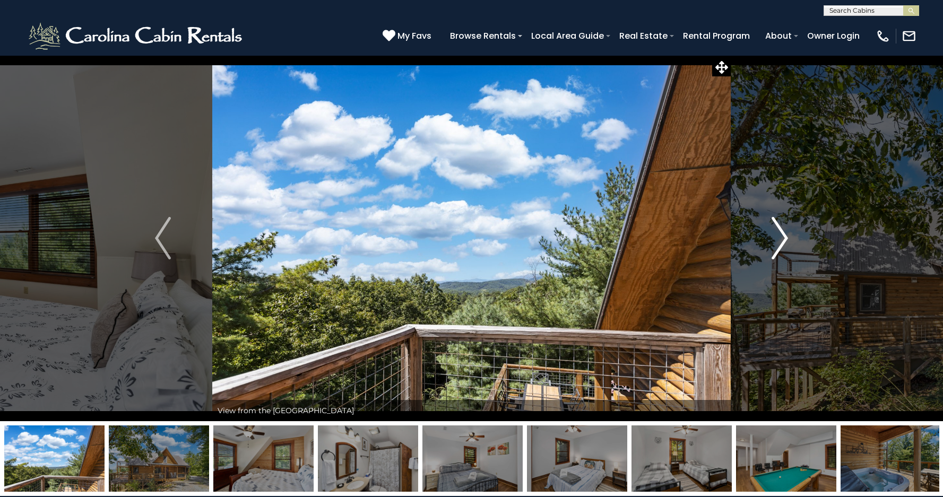
click at [783, 236] on img "Next" at bounding box center [780, 238] width 16 height 42
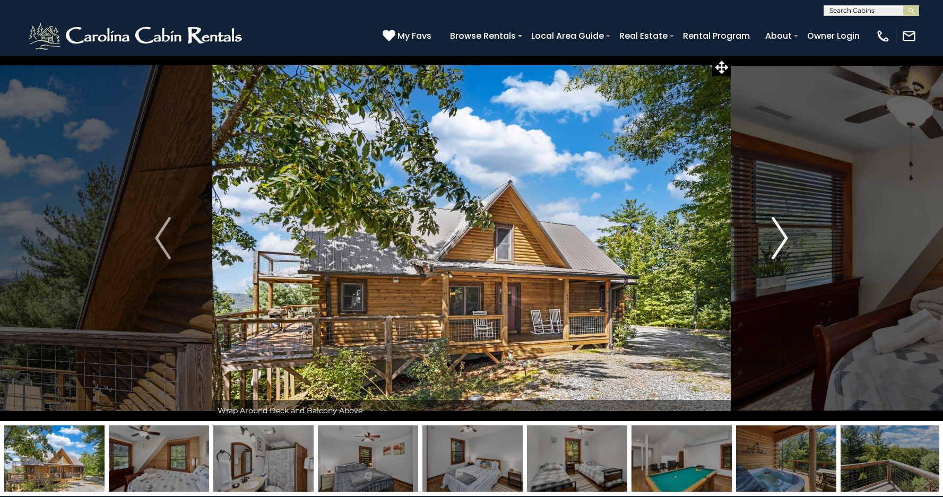
click at [783, 236] on img "Next" at bounding box center [780, 238] width 16 height 42
